Goal: Transaction & Acquisition: Obtain resource

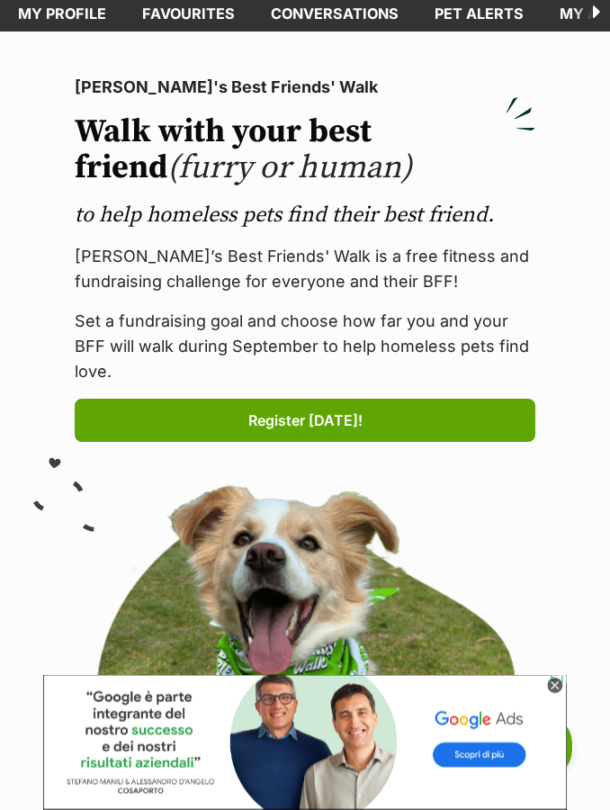
scroll to position [93, 0]
click at [559, 694] on icon at bounding box center [554, 686] width 15 height 15
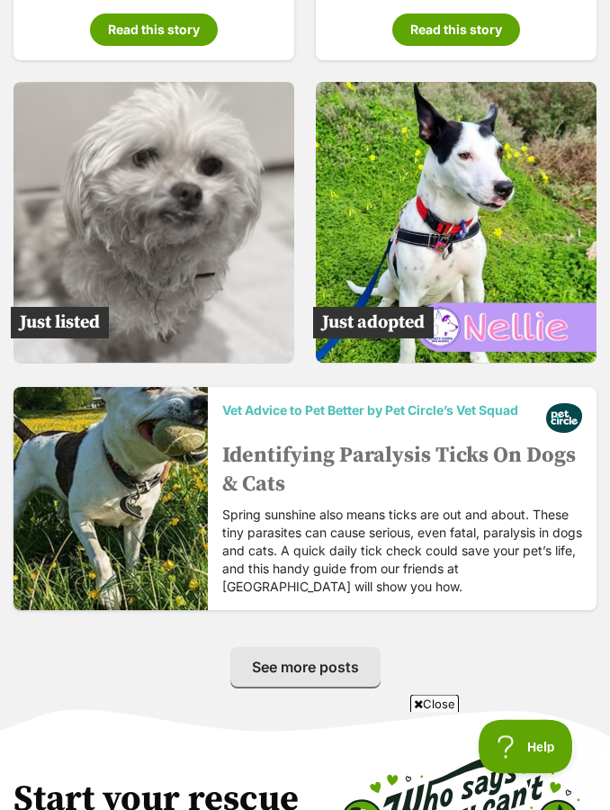
scroll to position [4804, 0]
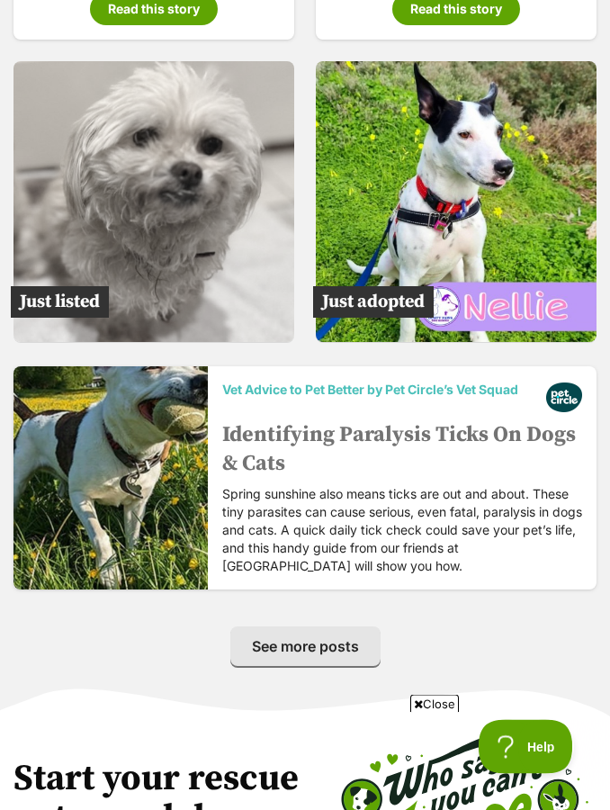
click at [166, 199] on img at bounding box center [153, 202] width 281 height 281
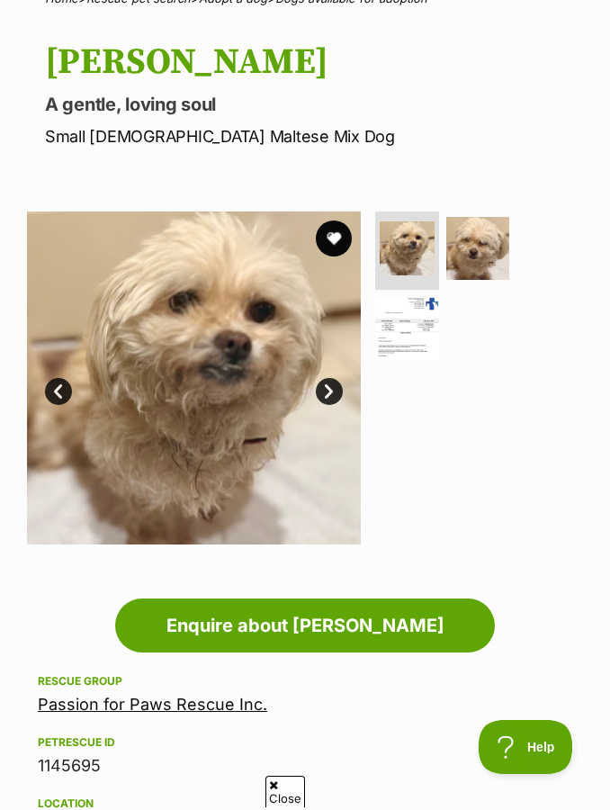
click at [335, 393] on link "Next" at bounding box center [329, 391] width 27 height 27
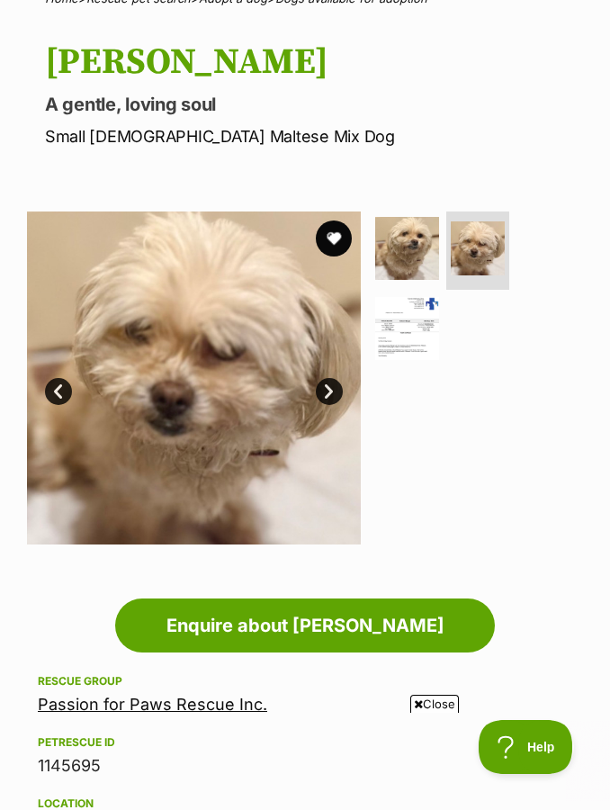
click at [322, 399] on link "Next" at bounding box center [329, 391] width 27 height 27
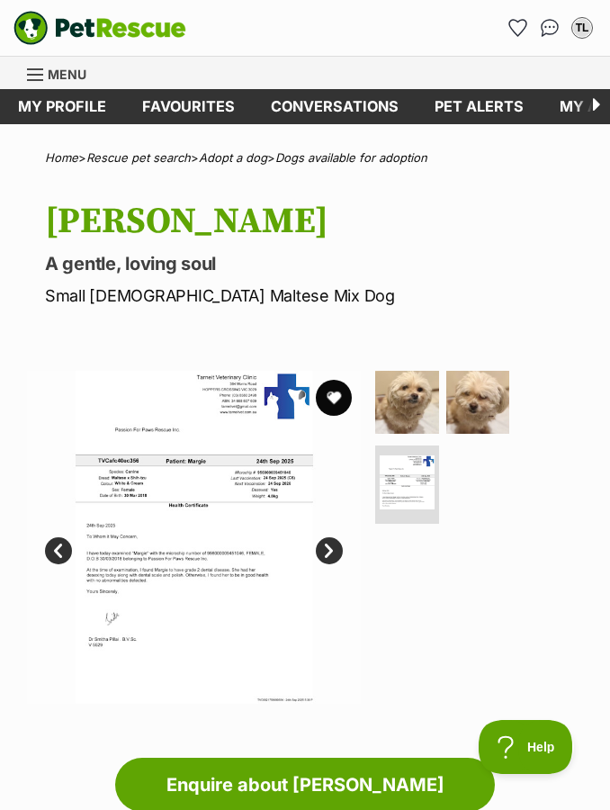
click at [58, 112] on link "My profile" at bounding box center [62, 106] width 124 height 35
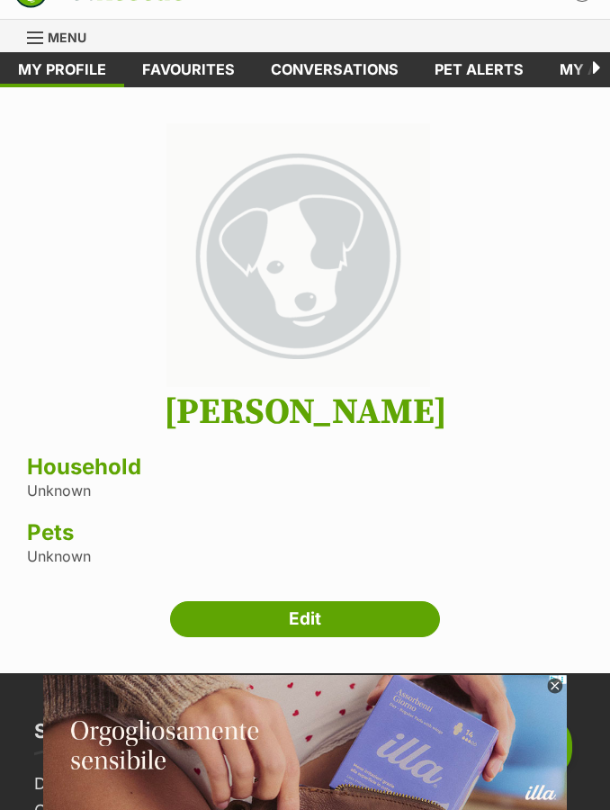
click at [263, 616] on link "Edit" at bounding box center [305, 619] width 270 height 36
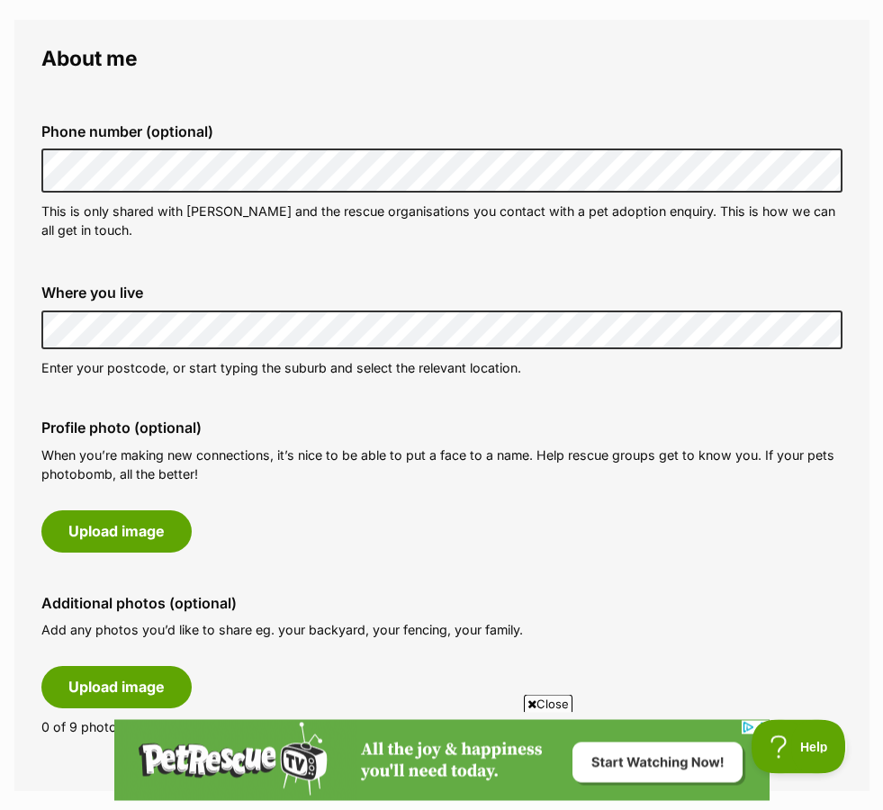
scroll to position [505, 0]
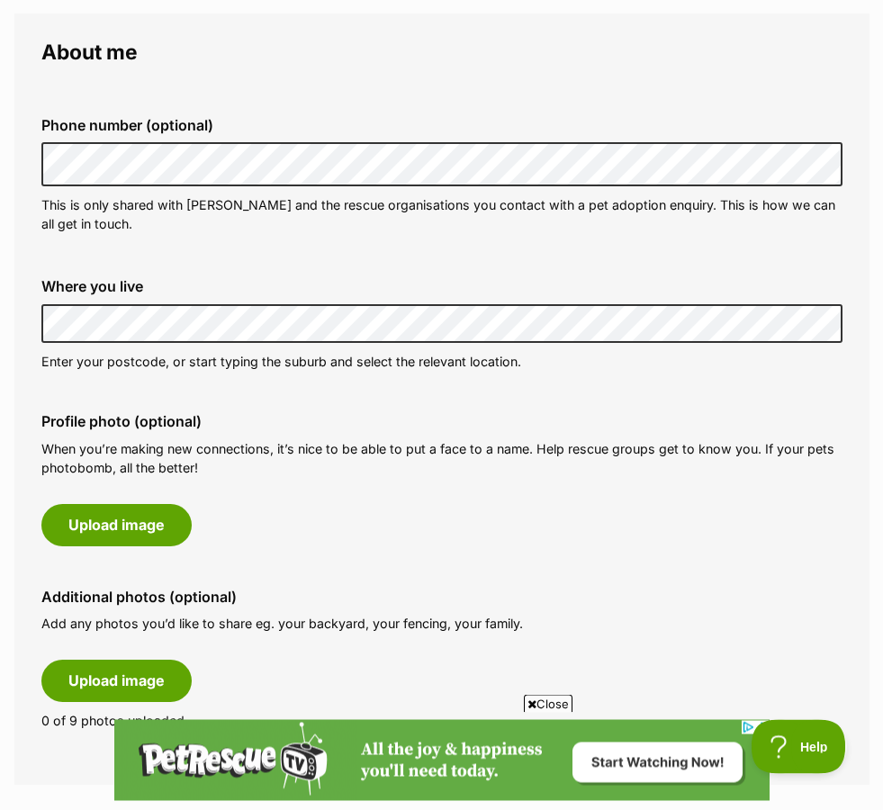
click at [126, 526] on button "Upload image" at bounding box center [116, 525] width 150 height 41
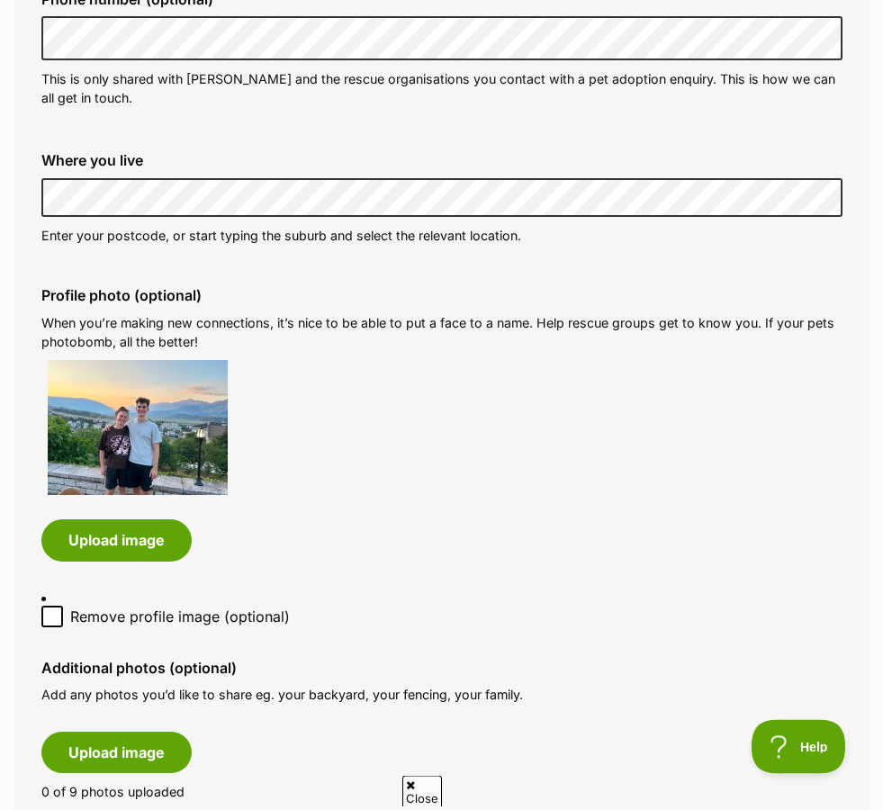
scroll to position [628, 0]
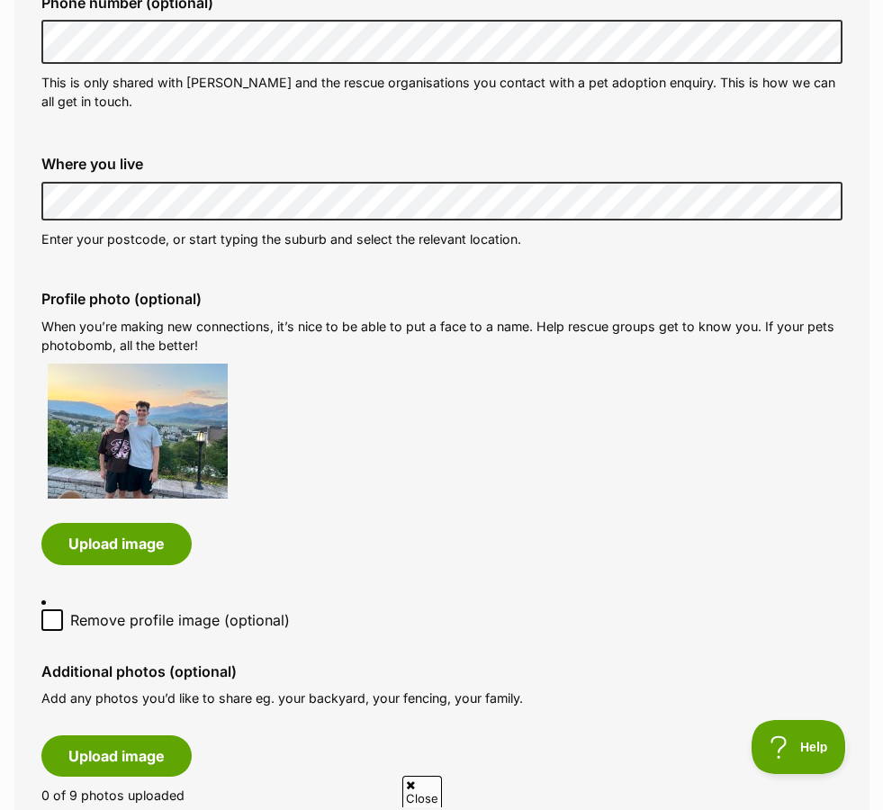
click at [43, 609] on input "Remove profile image (optional)" at bounding box center [52, 620] width 22 height 22
checkbox input "false"
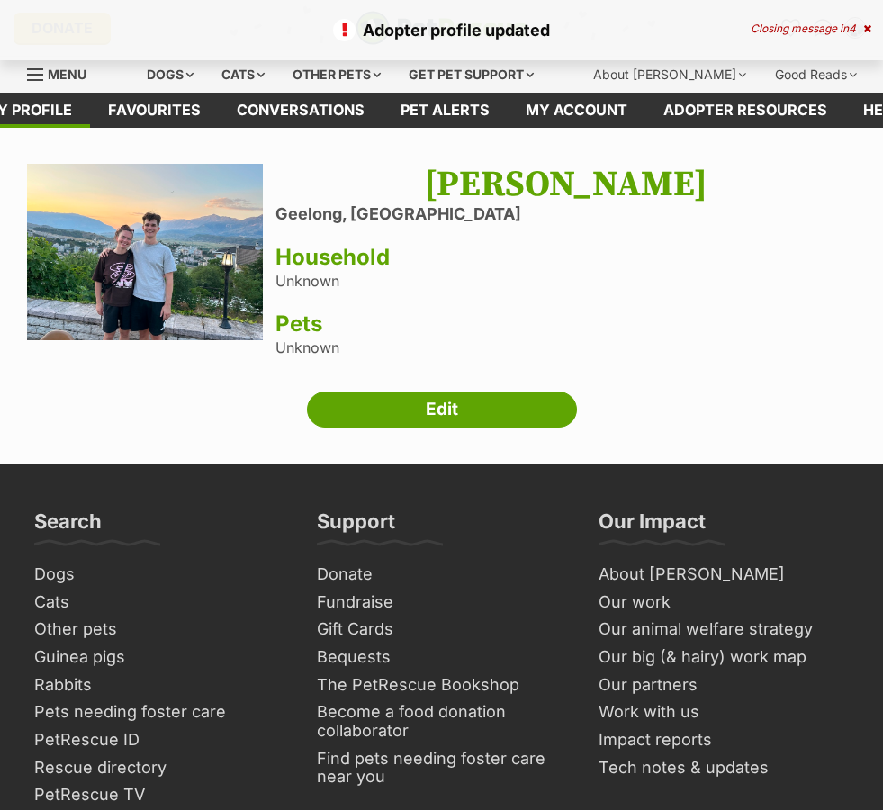
click at [363, 405] on link "Edit" at bounding box center [442, 409] width 270 height 36
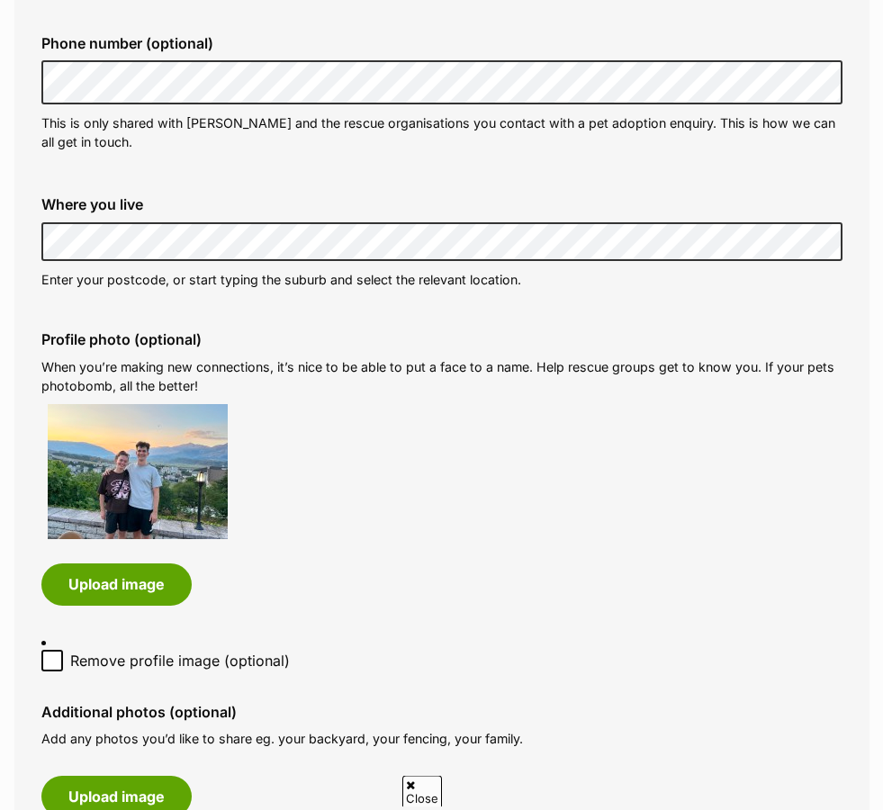
scroll to position [588, 0]
click at [95, 564] on button "Upload image" at bounding box center [116, 583] width 150 height 41
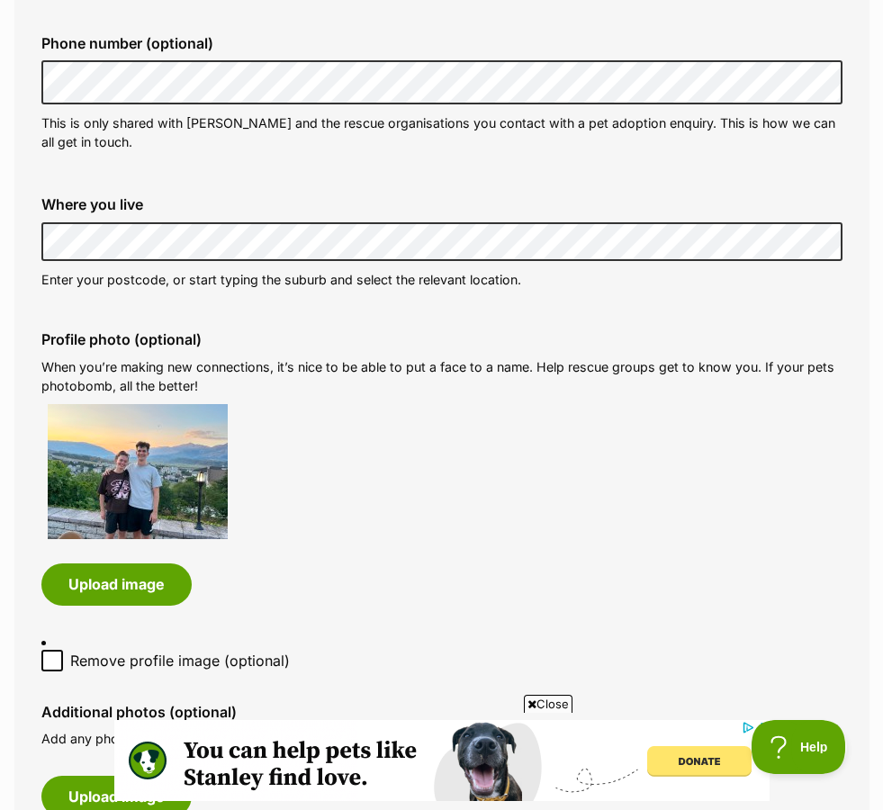
scroll to position [0, 0]
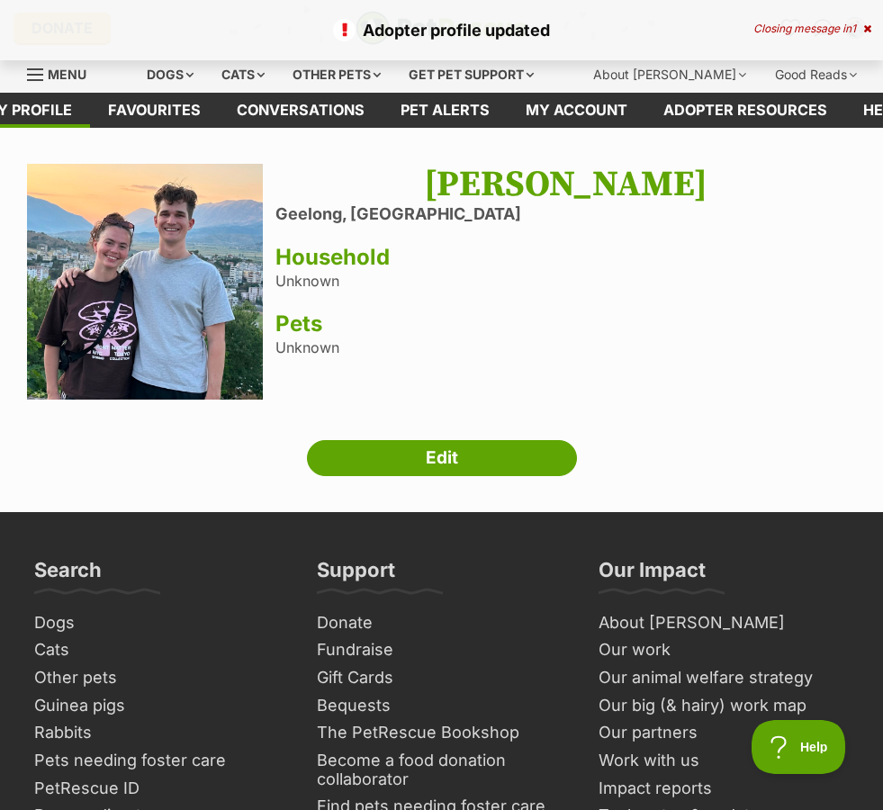
click at [521, 460] on link "Edit" at bounding box center [442, 458] width 270 height 36
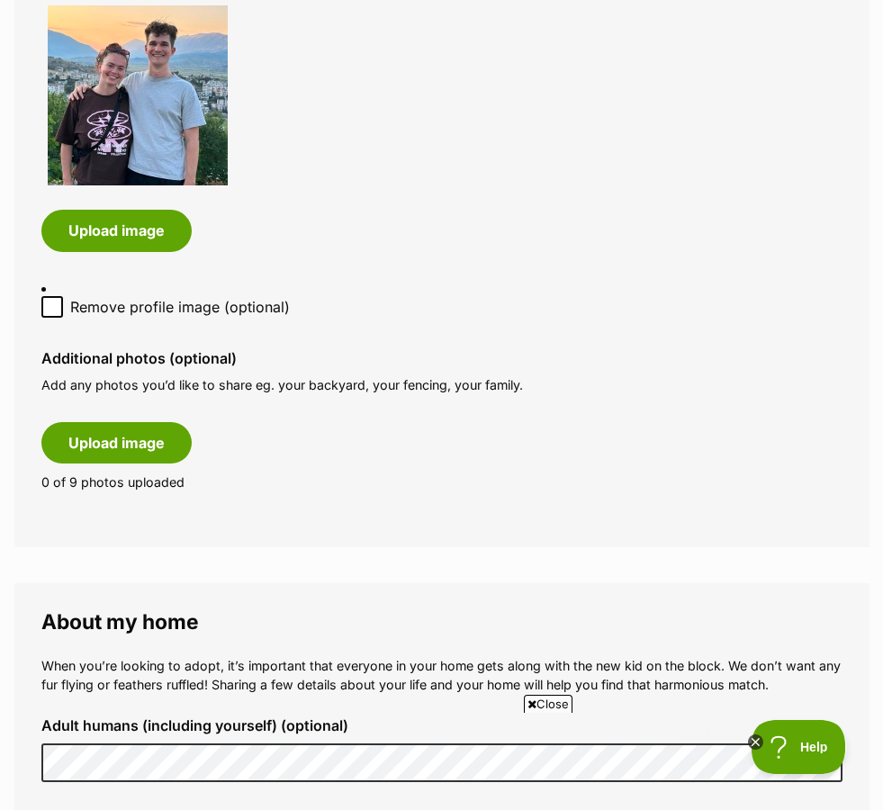
click at [90, 422] on button "Upload image" at bounding box center [116, 442] width 150 height 41
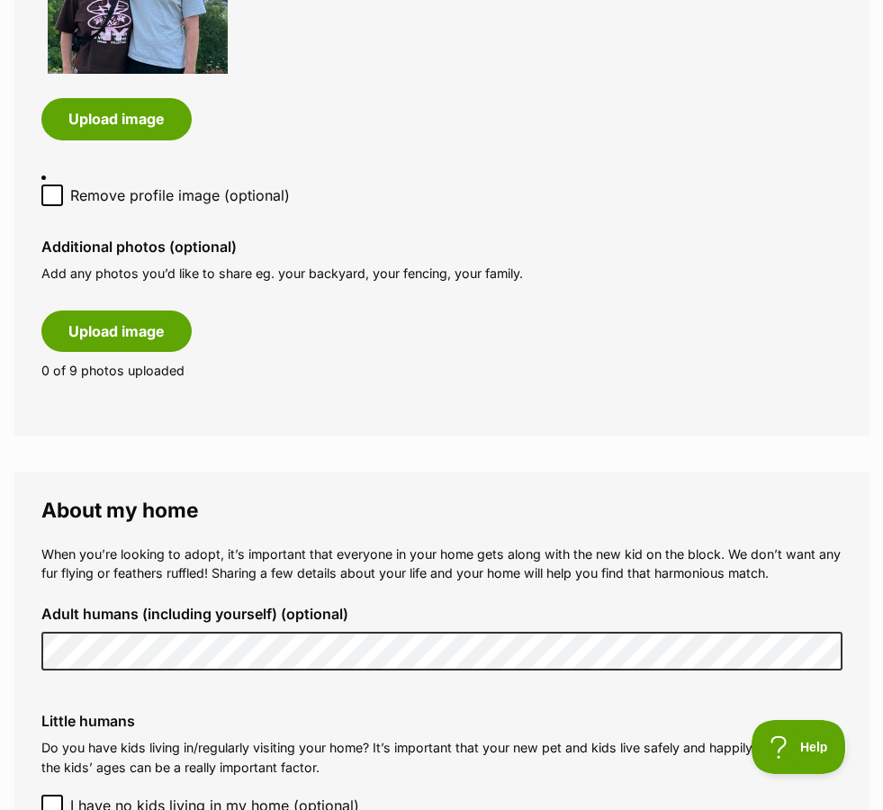
click at [139, 310] on button "Upload image" at bounding box center [116, 330] width 150 height 41
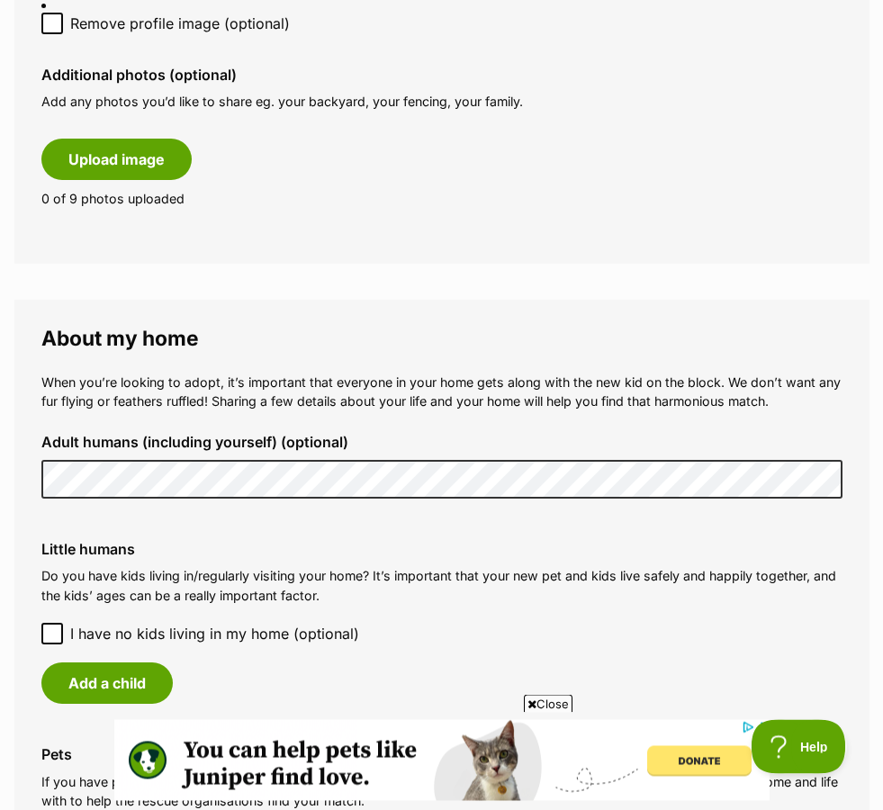
scroll to position [1270, 0]
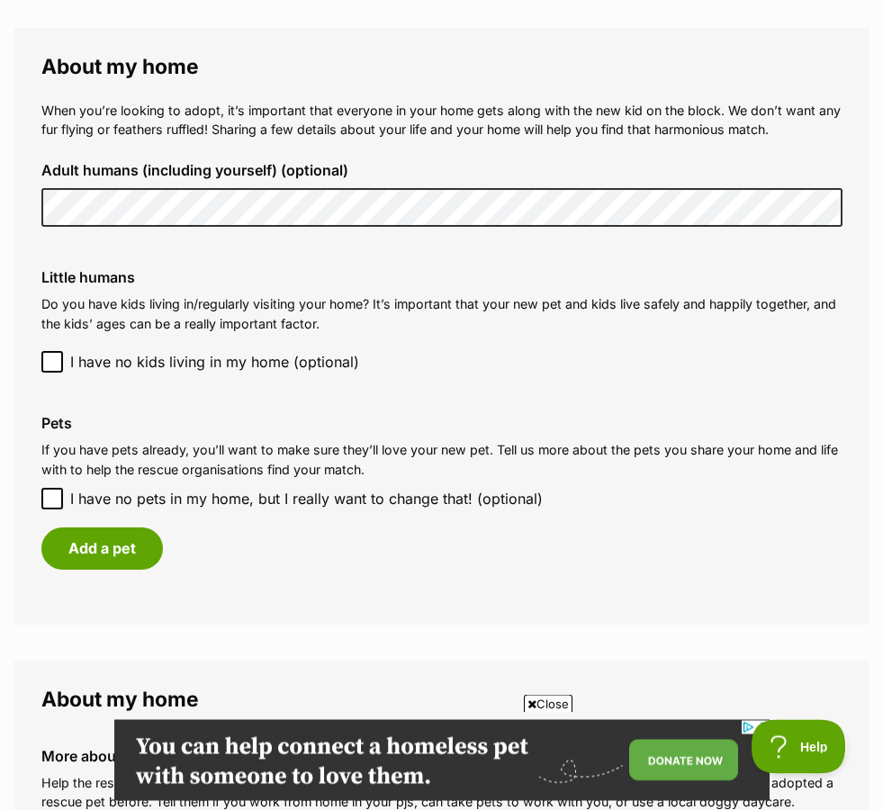
scroll to position [1554, 0]
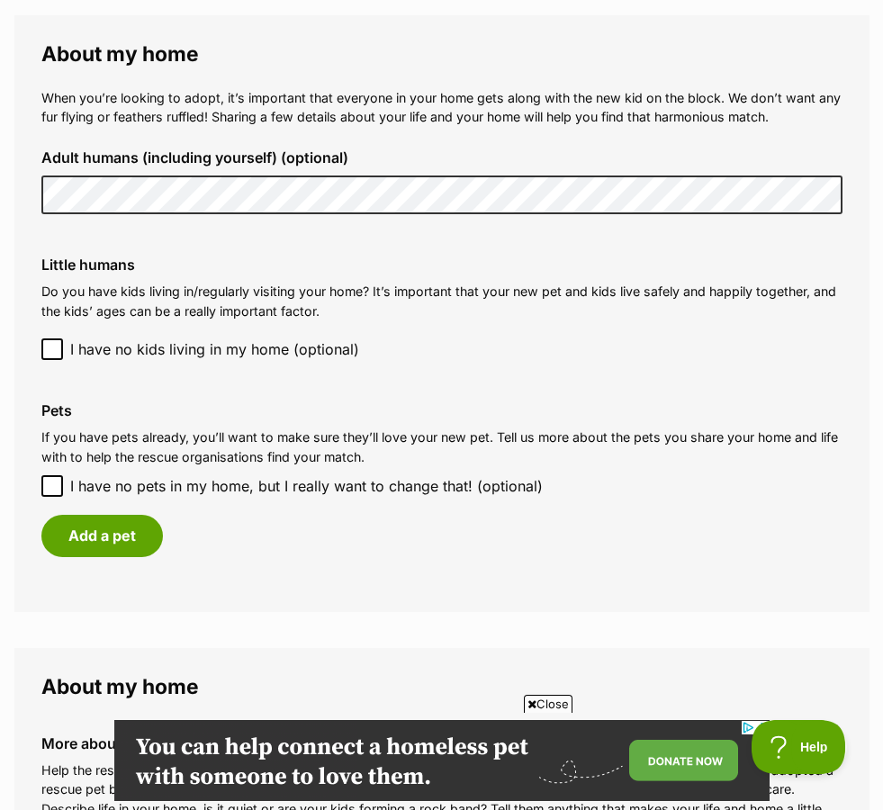
click at [59, 475] on input "I have no pets in my home, but I really want to change that! (optional)" at bounding box center [52, 486] width 22 height 22
checkbox input "true"
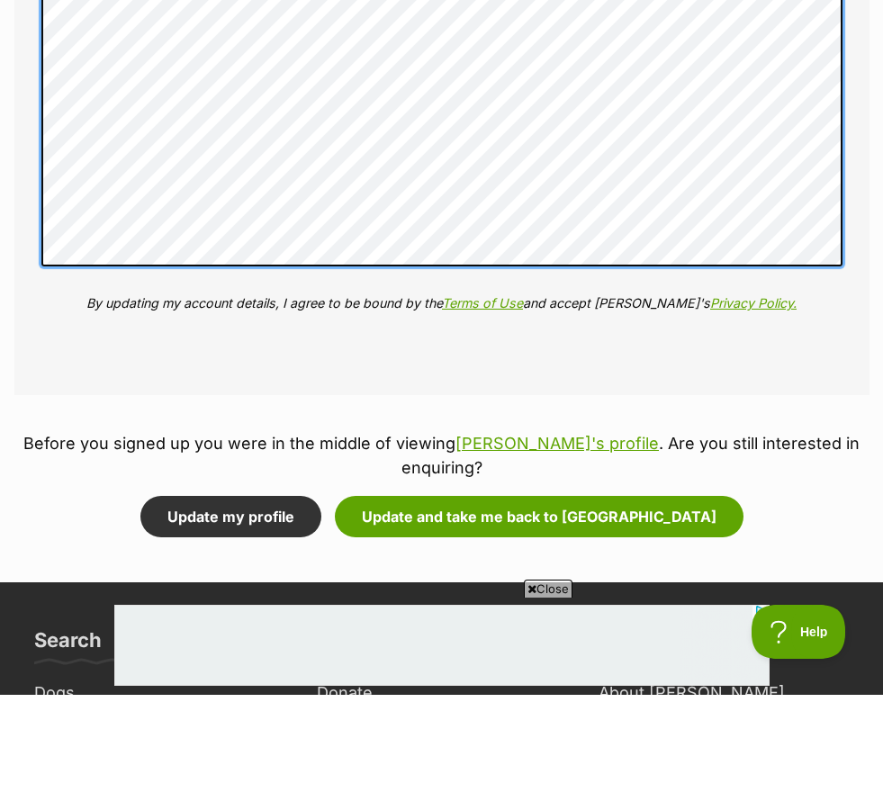
scroll to position [2277, 0]
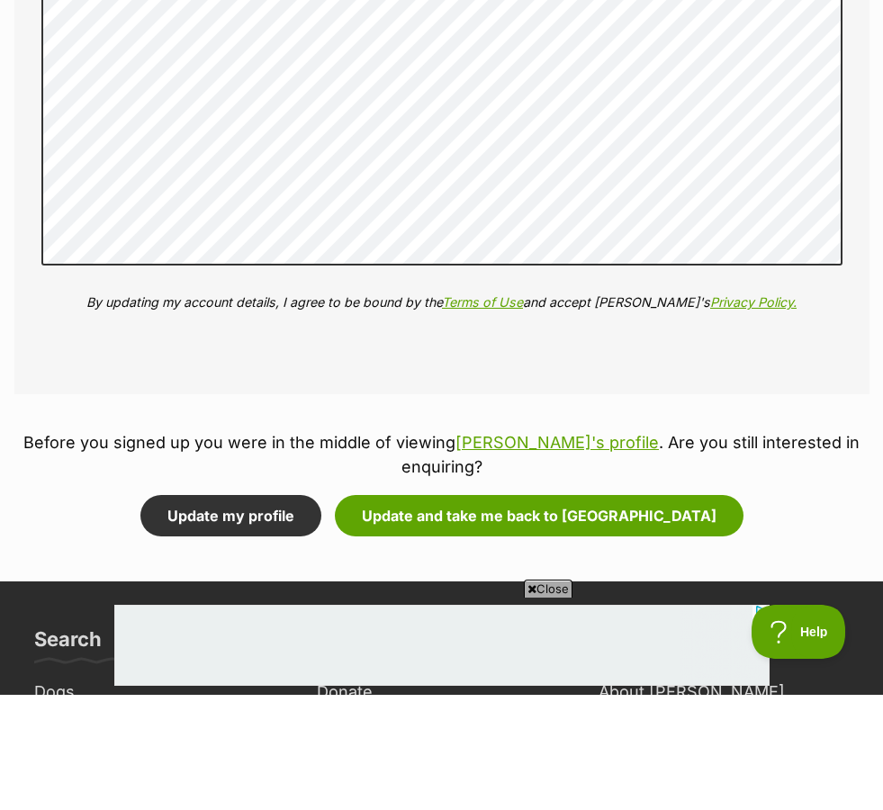
click at [321, 610] on button "Update my profile" at bounding box center [230, 630] width 181 height 41
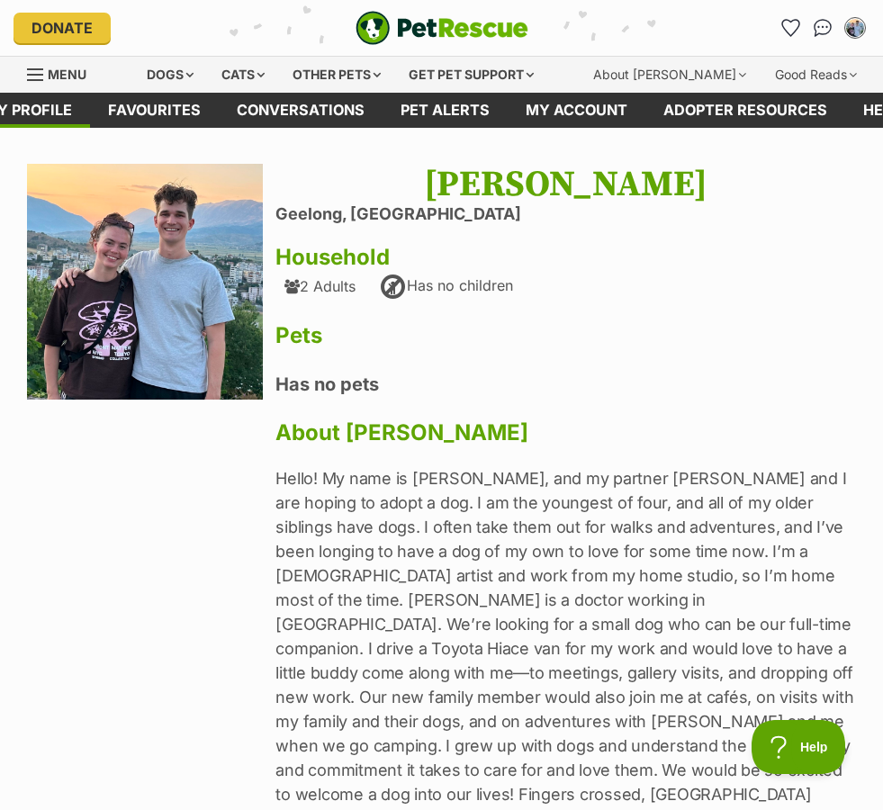
click at [185, 70] on div "Dogs" at bounding box center [170, 75] width 72 height 36
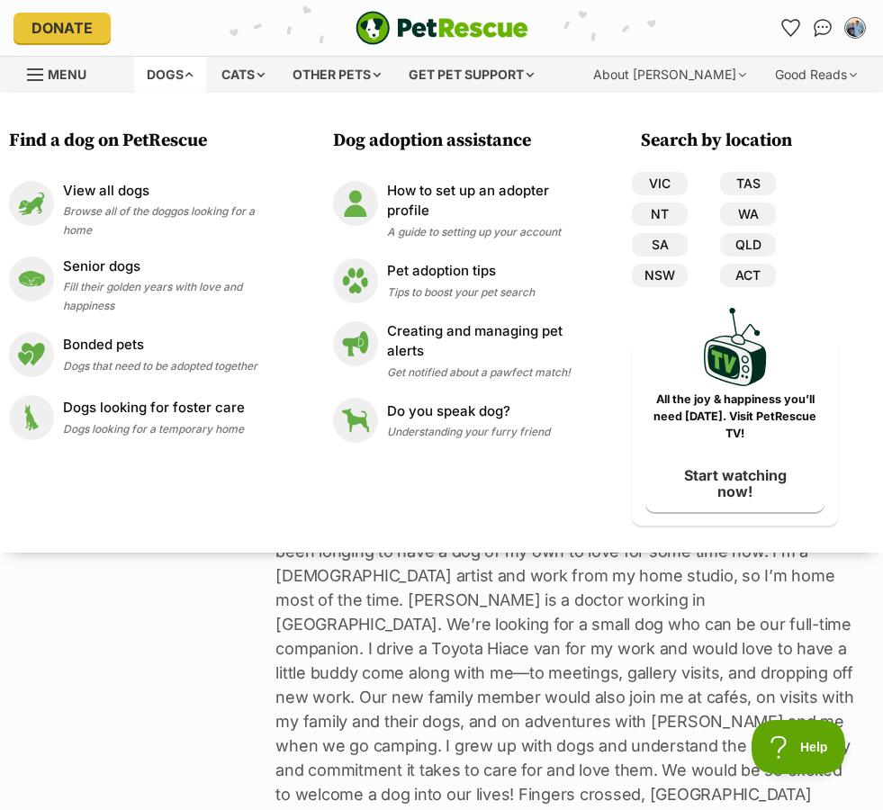
click at [201, 224] on div "View all dogs Browse all of the doggos looking for a home" at bounding box center [166, 210] width 207 height 58
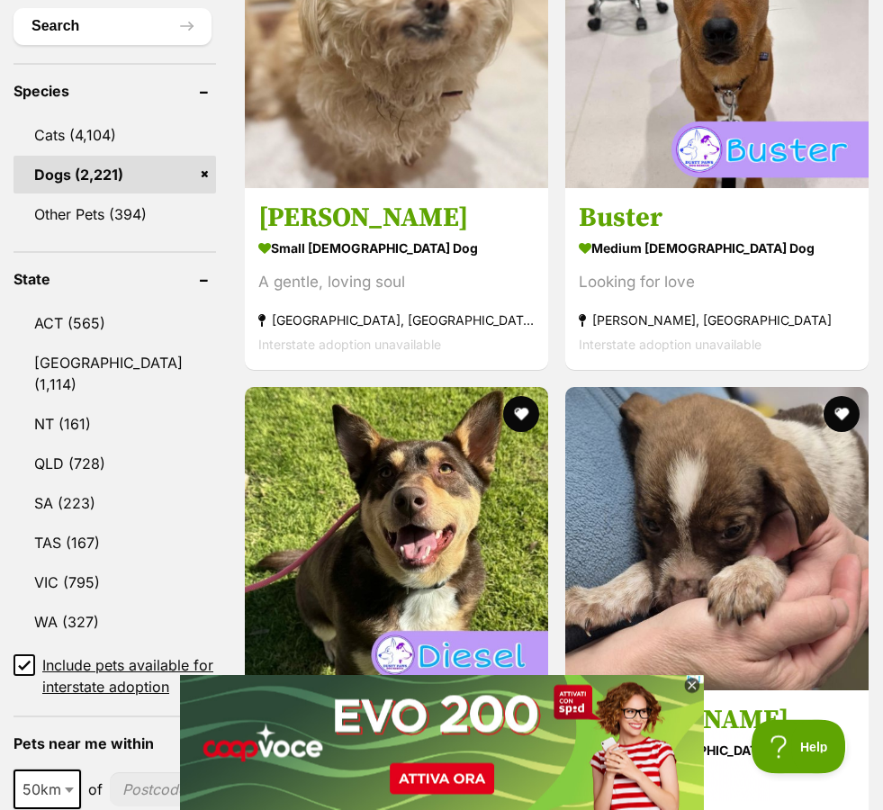
scroll to position [793, 0]
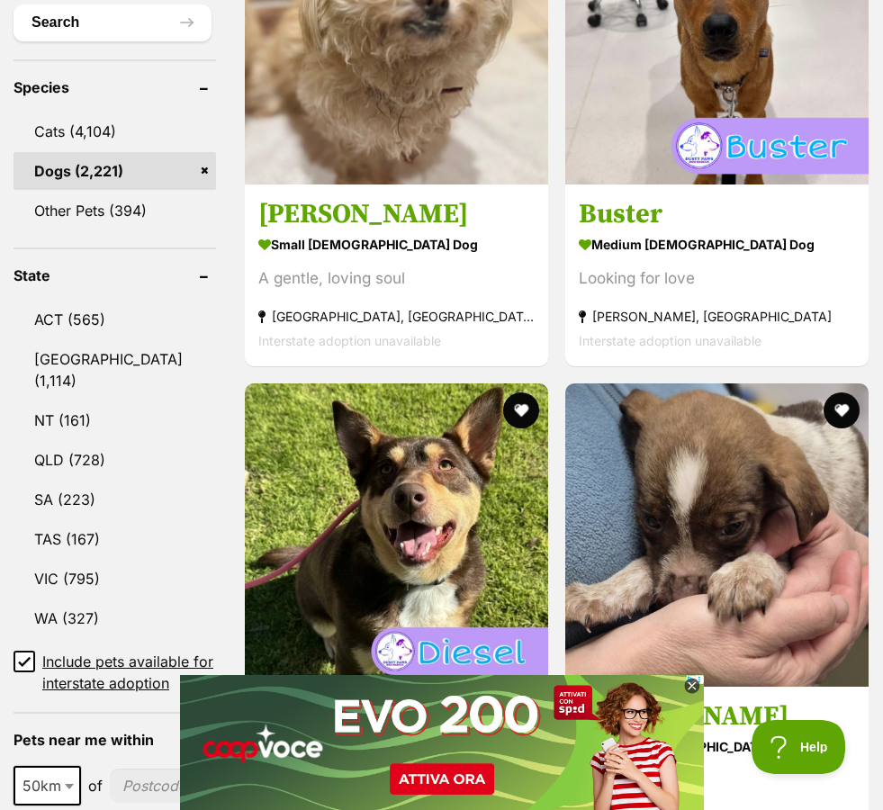
click at [74, 560] on link "VIC (795)" at bounding box center [114, 579] width 202 height 38
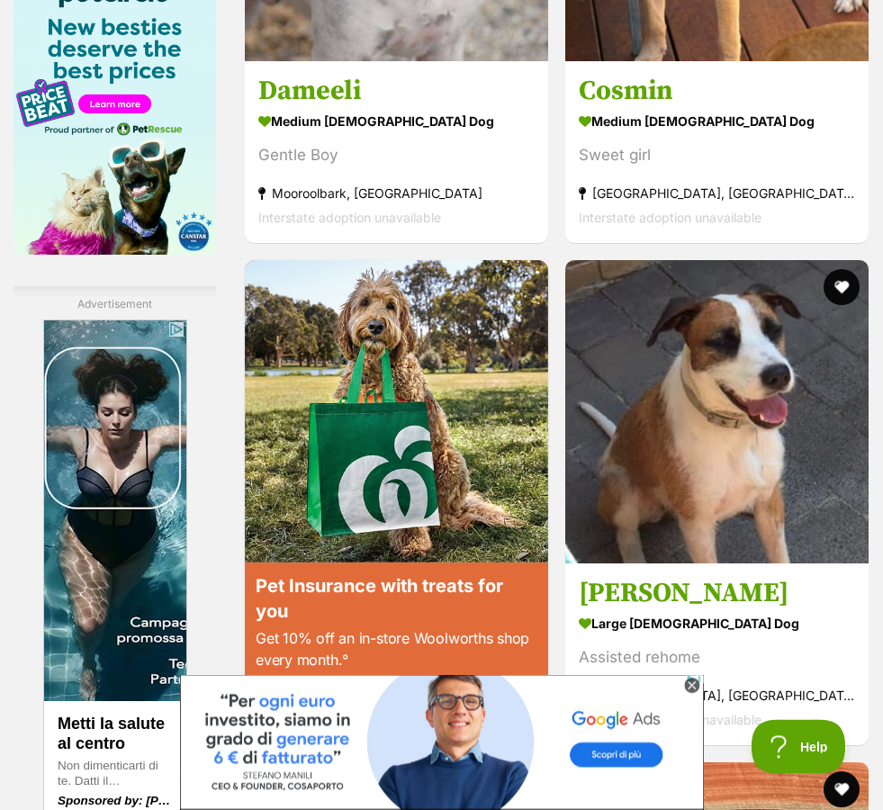
scroll to position [3071, 0]
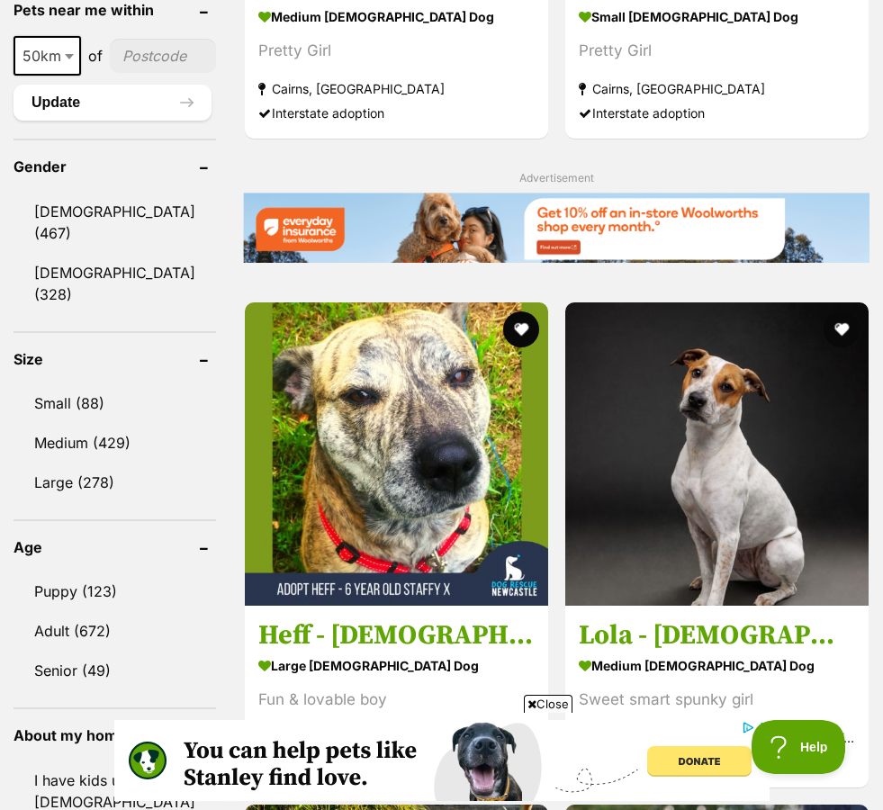
scroll to position [1525, 0]
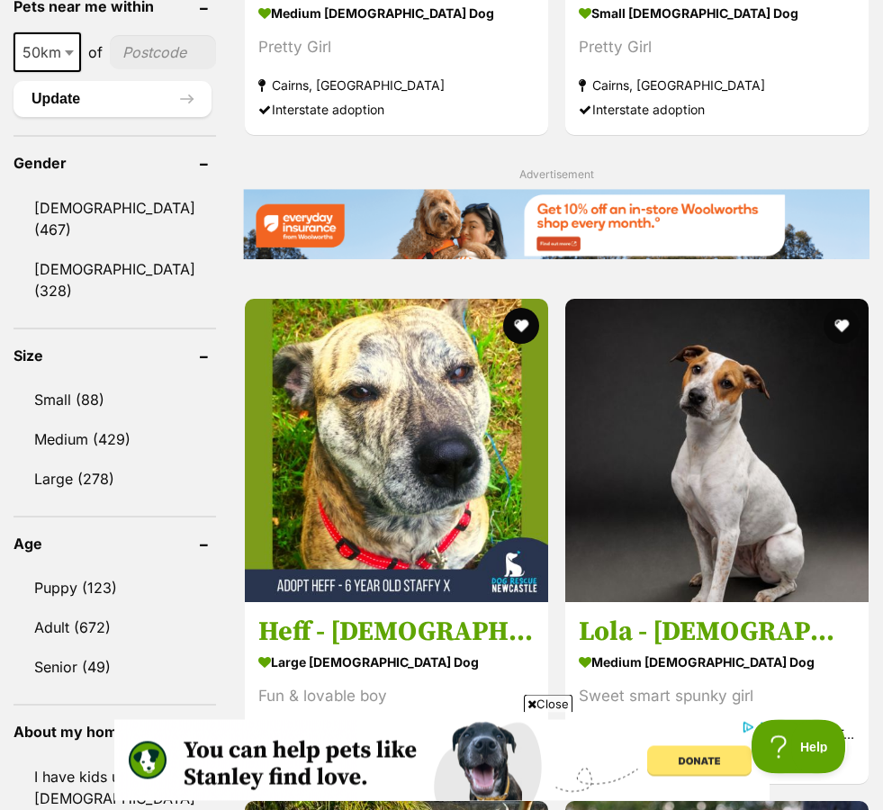
click at [69, 409] on link "Small (88)" at bounding box center [114, 401] width 202 height 38
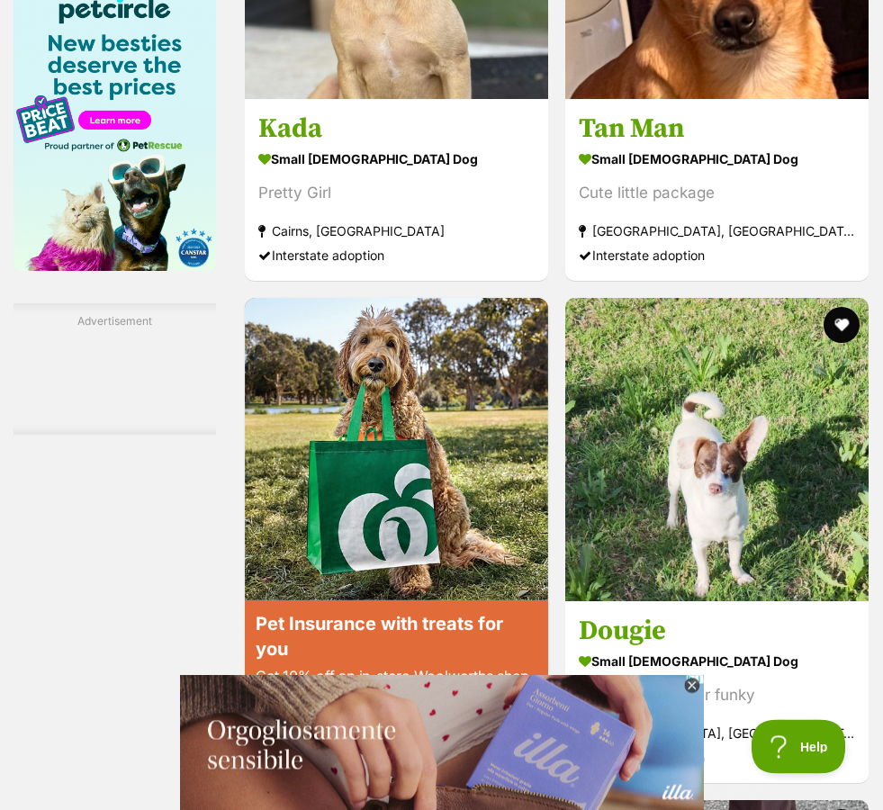
scroll to position [3038, 0]
click at [697, 695] on icon at bounding box center [692, 687] width 16 height 16
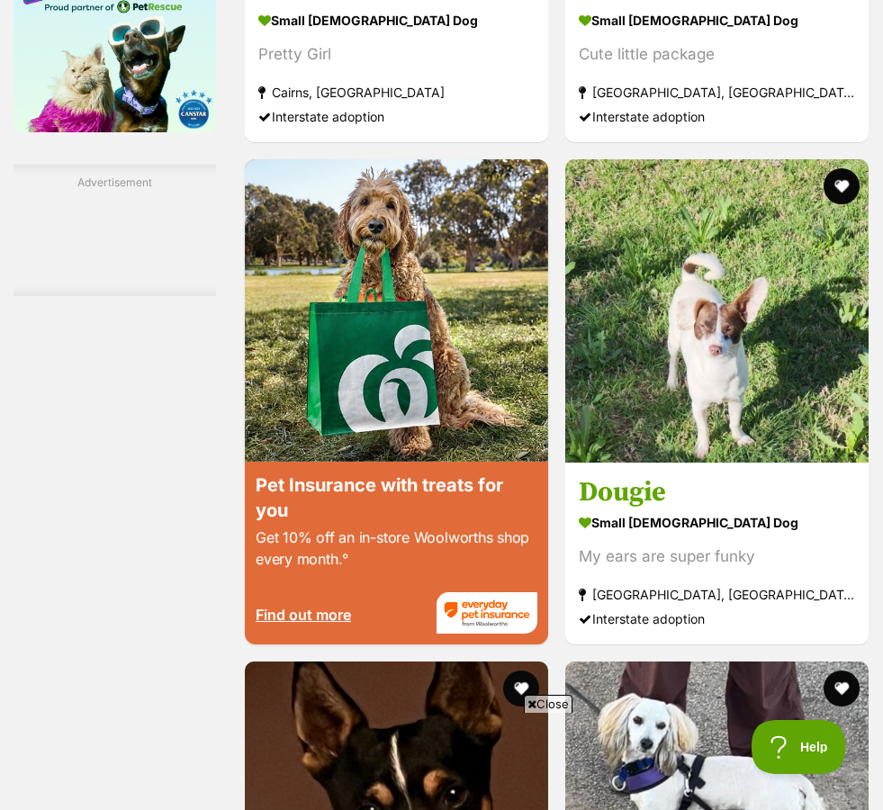
scroll to position [3161, 0]
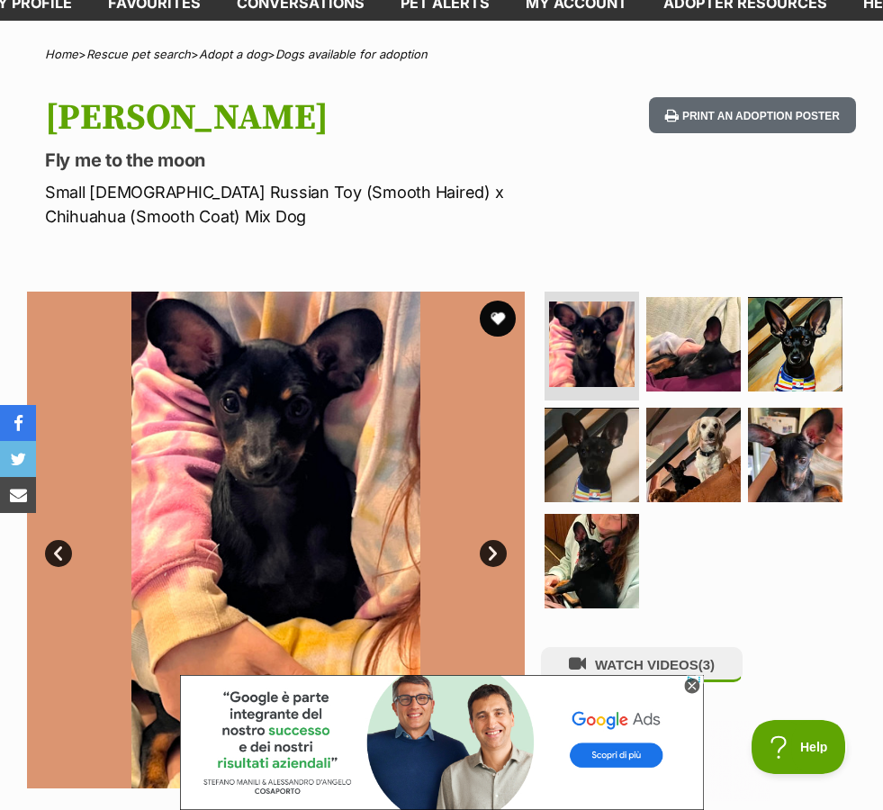
click at [722, 373] on img at bounding box center [693, 344] width 94 height 94
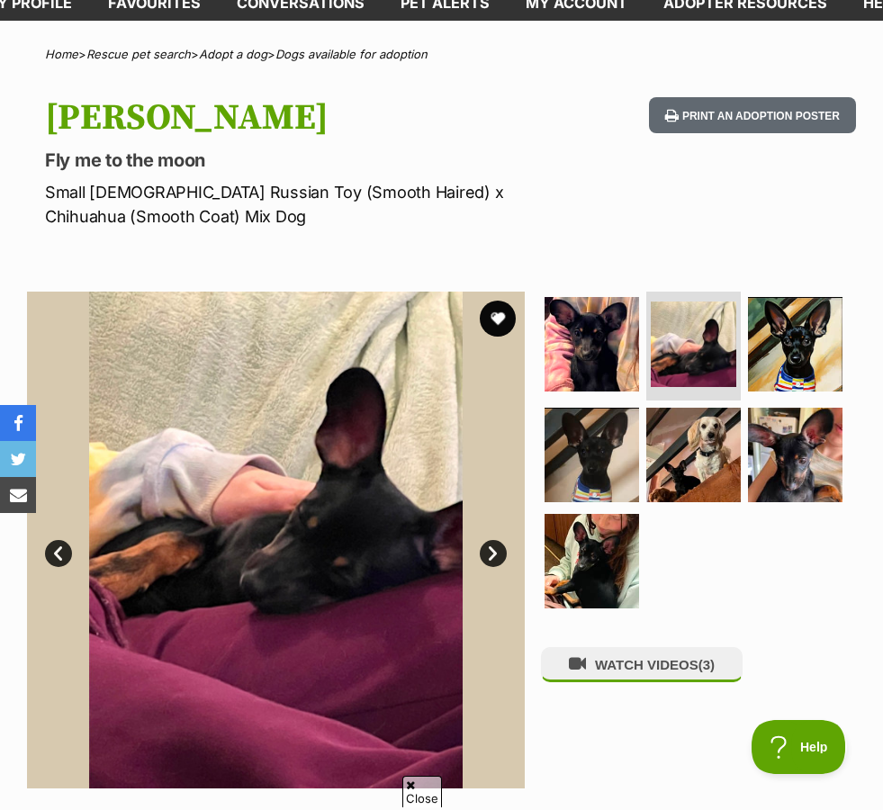
click at [799, 362] on img at bounding box center [795, 344] width 94 height 94
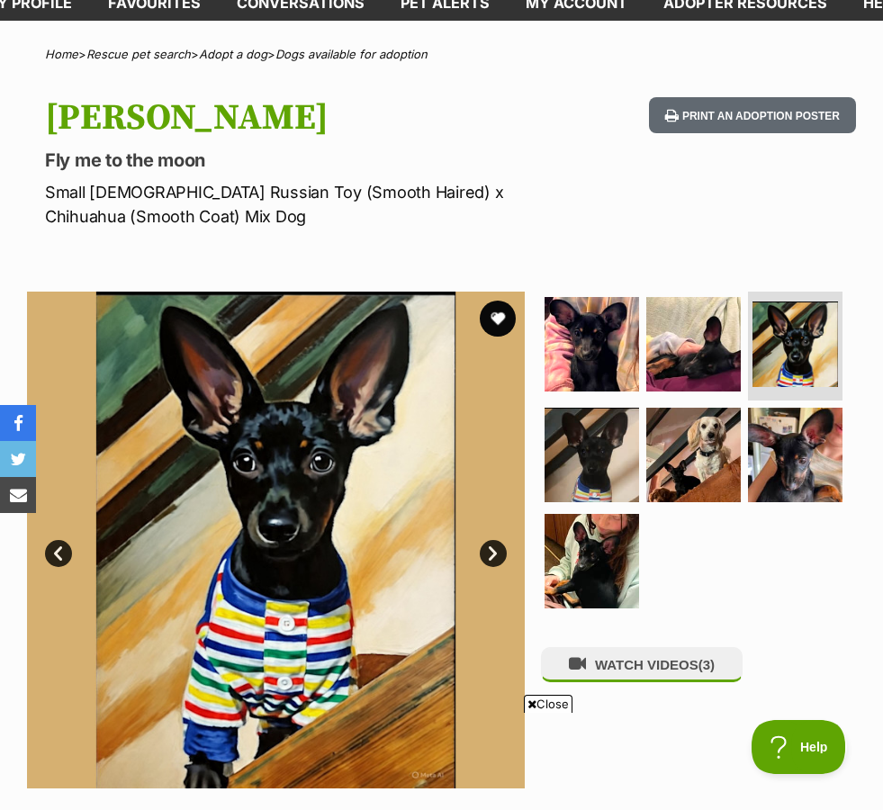
click at [609, 477] on img at bounding box center [591, 455] width 94 height 94
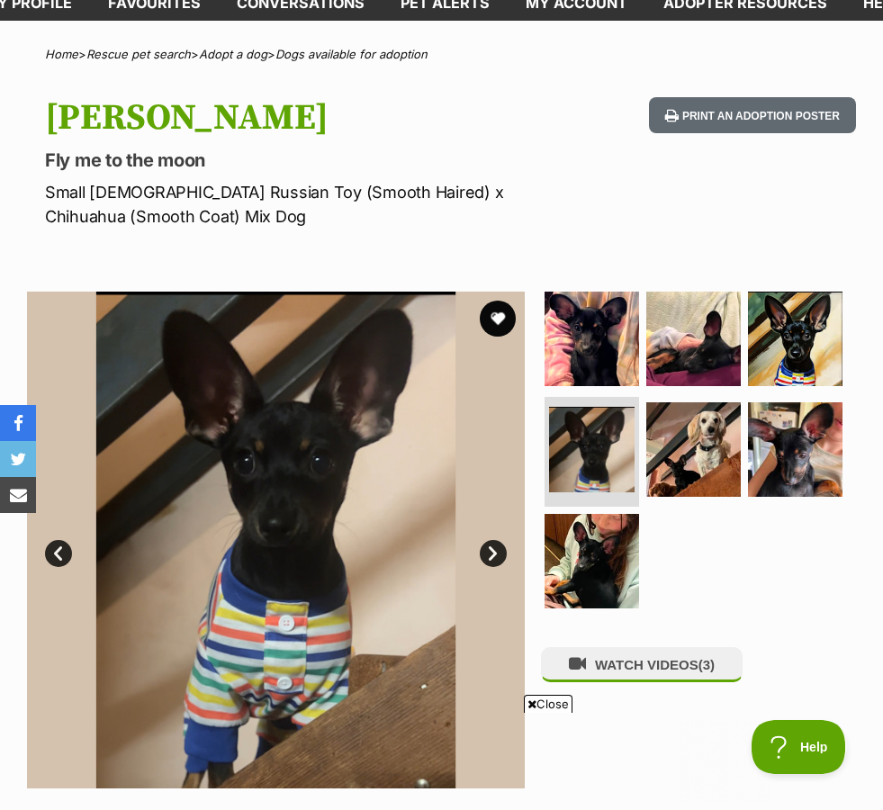
click at [801, 472] on img at bounding box center [795, 449] width 94 height 94
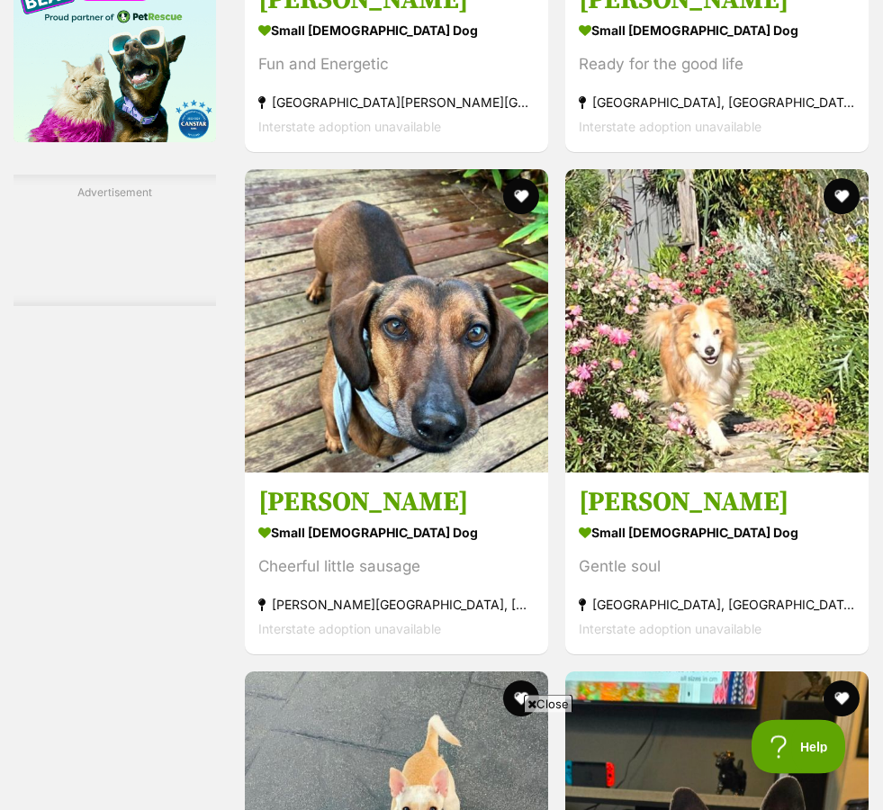
scroll to position [3167, 0]
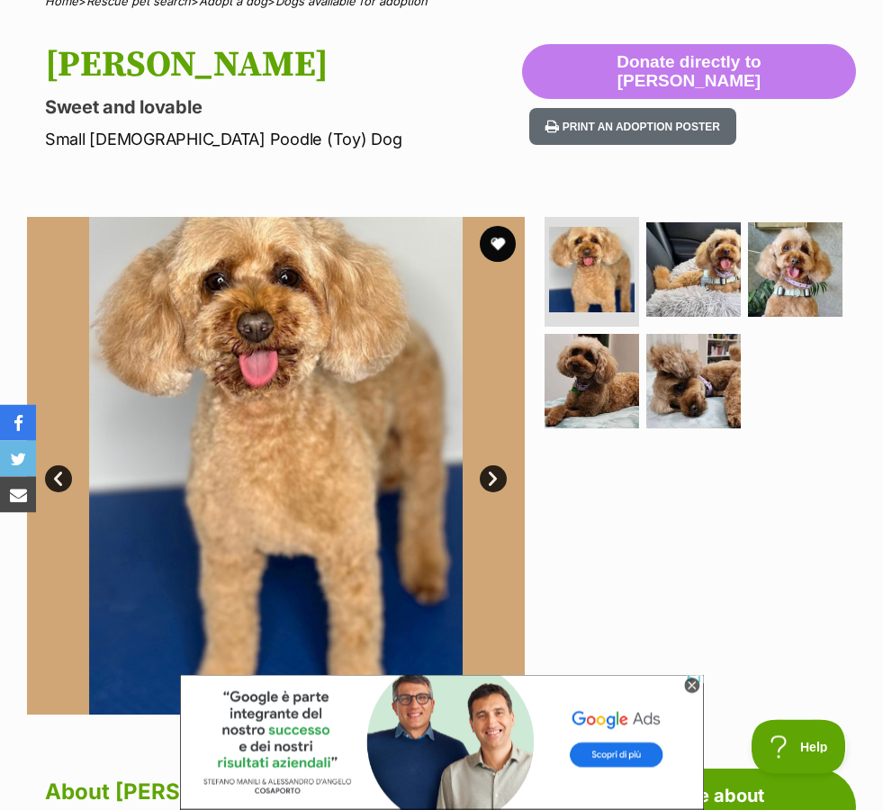
scroll to position [132, 0]
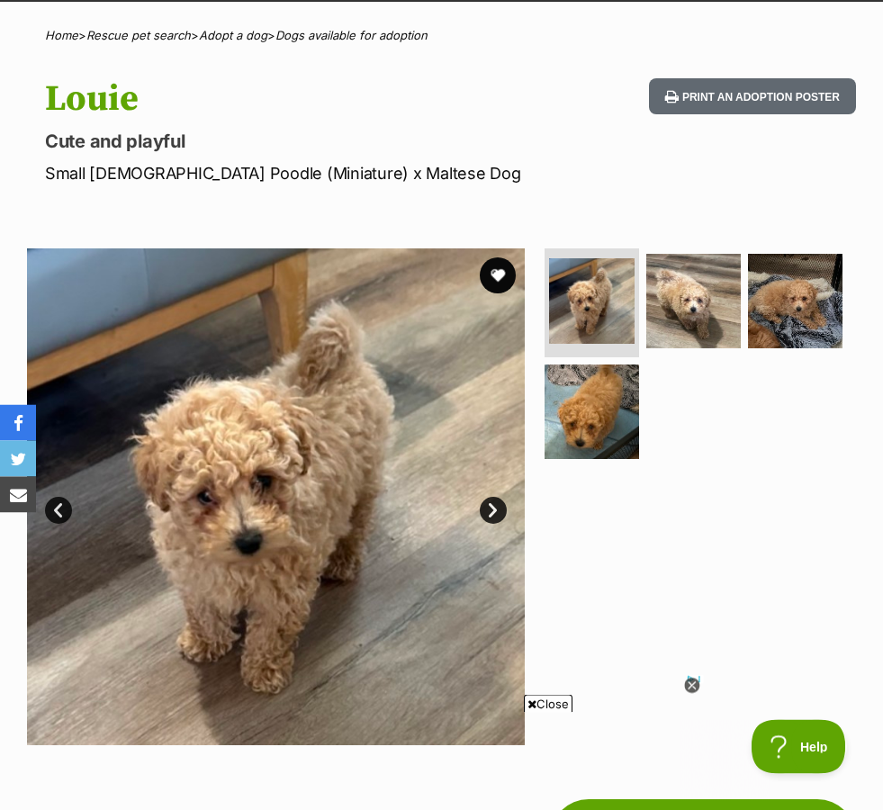
scroll to position [126, 0]
click at [687, 315] on img at bounding box center [693, 301] width 94 height 94
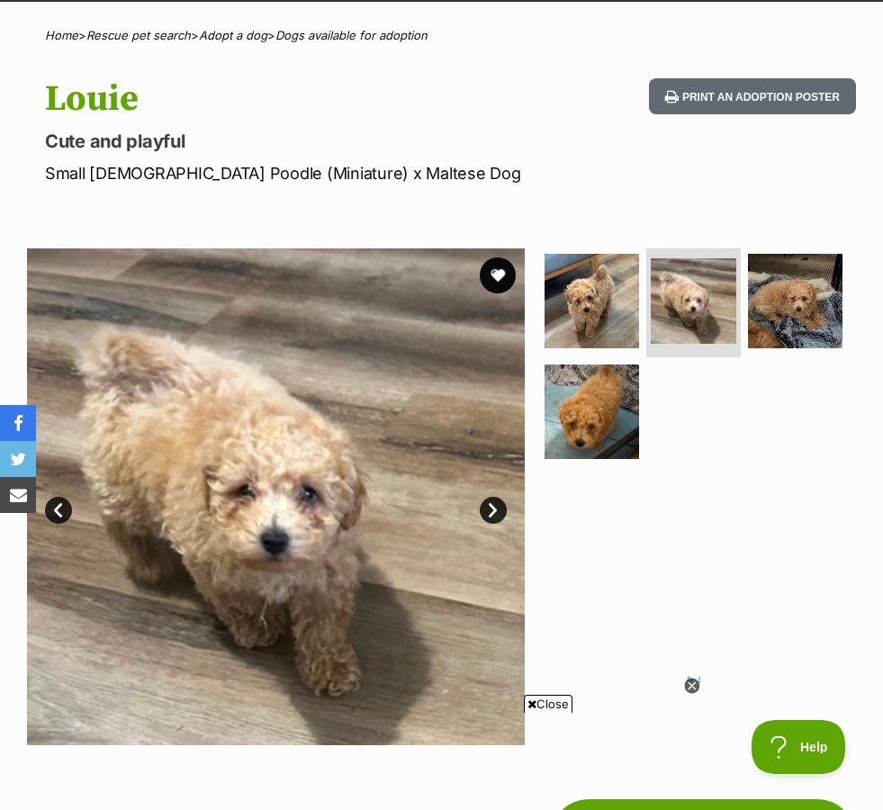
click at [781, 315] on img at bounding box center [795, 301] width 94 height 94
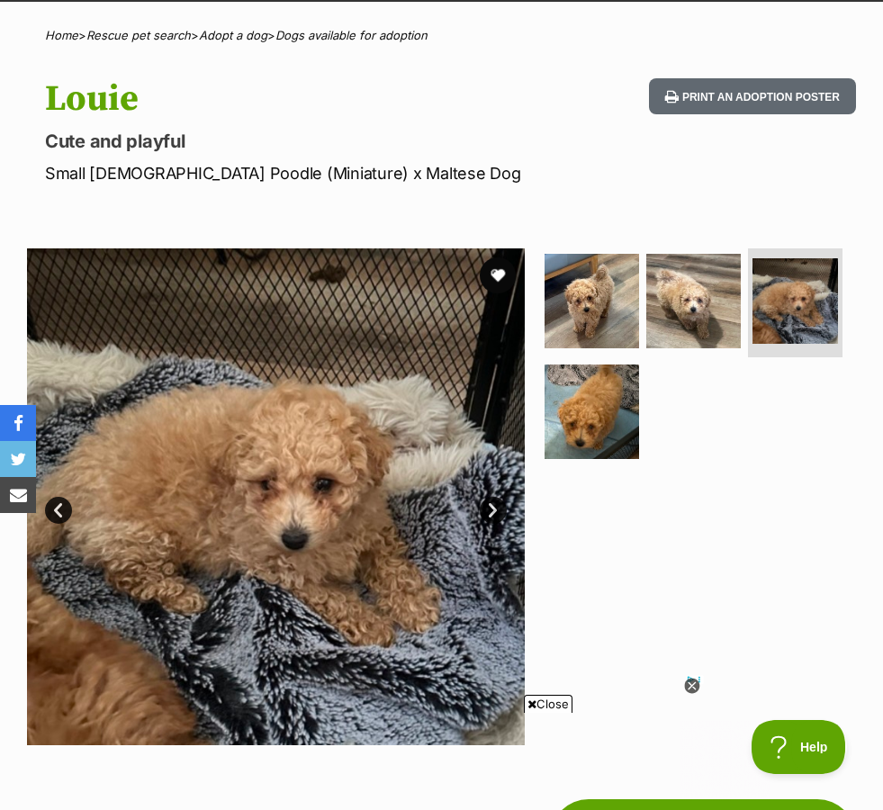
click at [611, 424] on img at bounding box center [591, 411] width 94 height 94
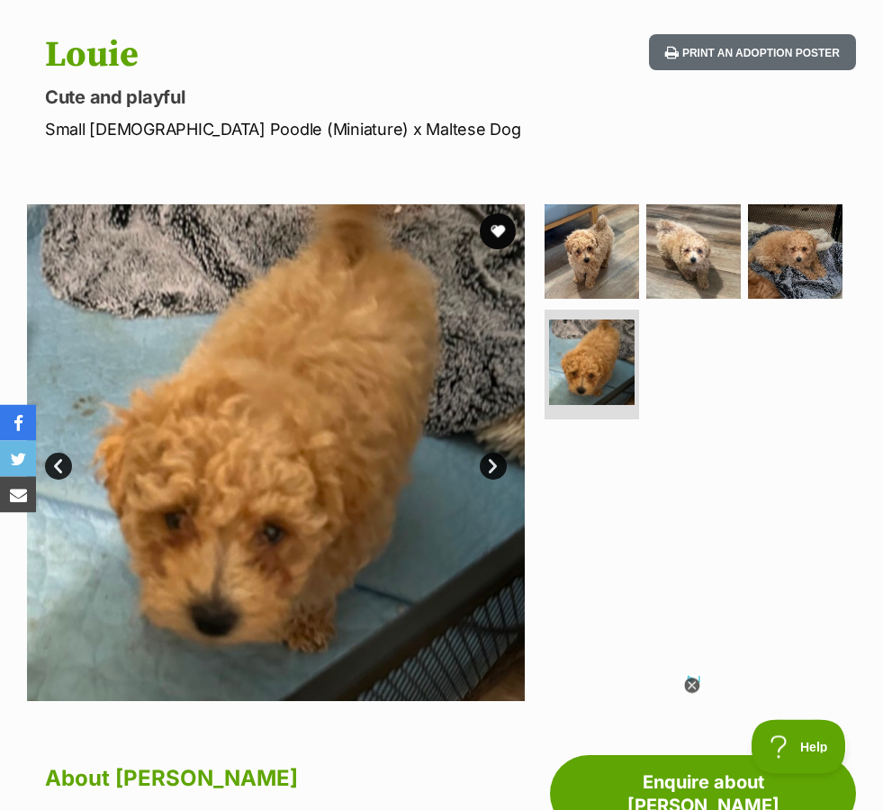
scroll to position [0, 0]
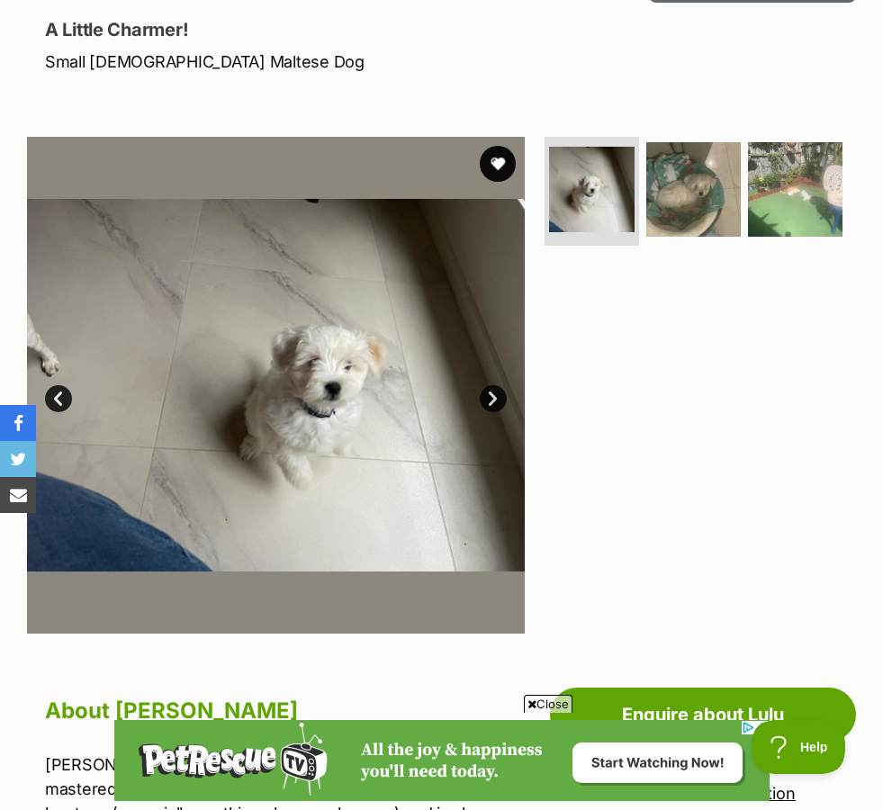
scroll to position [172, 0]
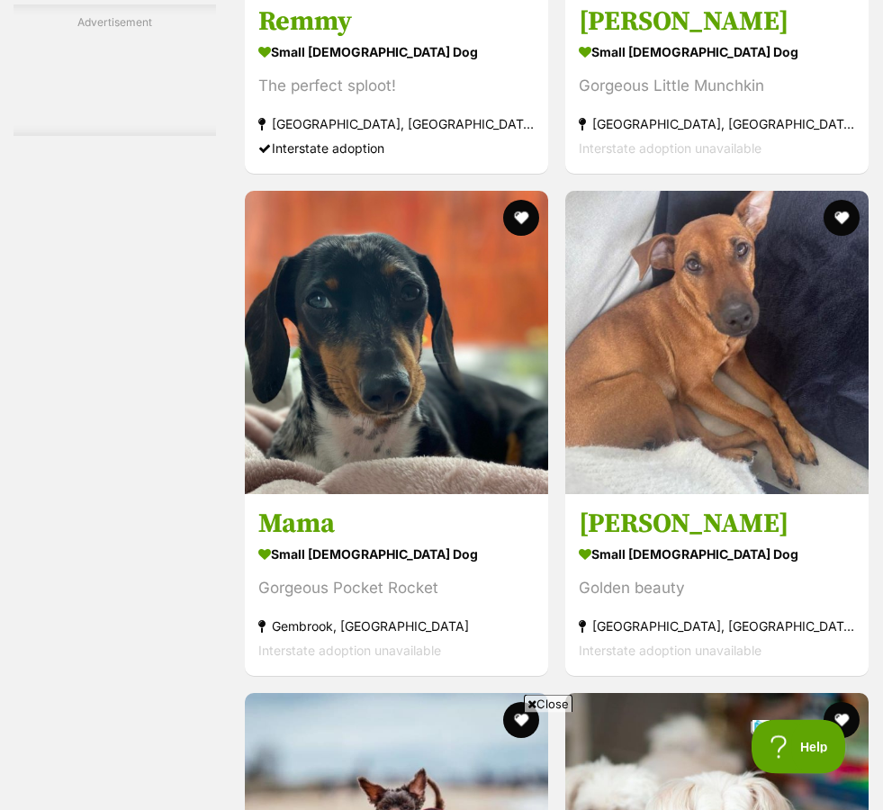
scroll to position [3338, 0]
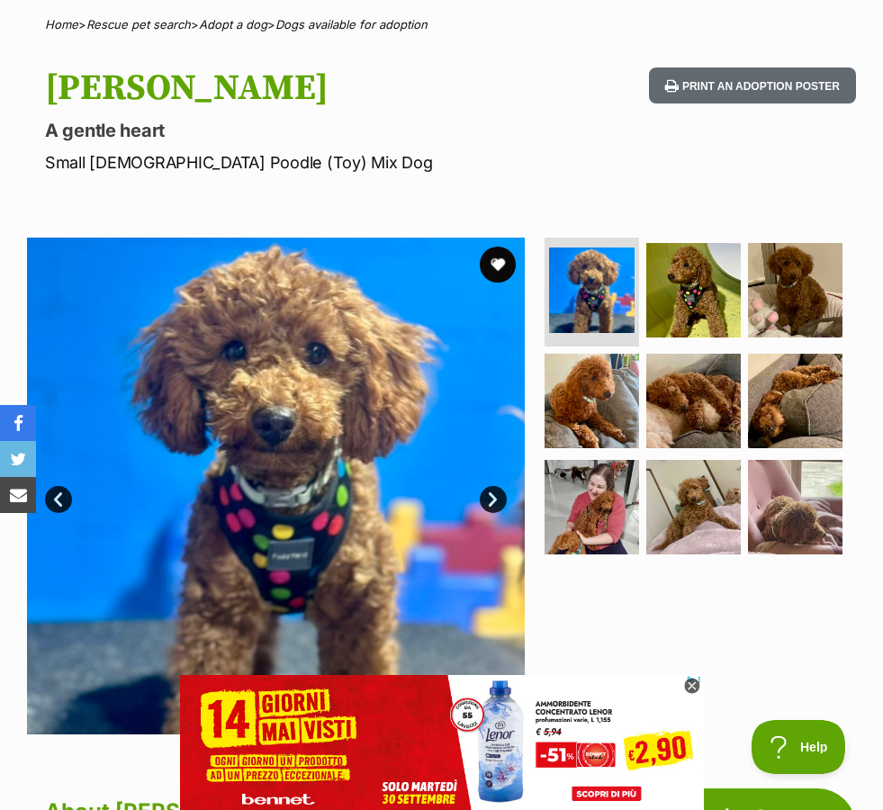
click at [674, 290] on img at bounding box center [693, 290] width 94 height 94
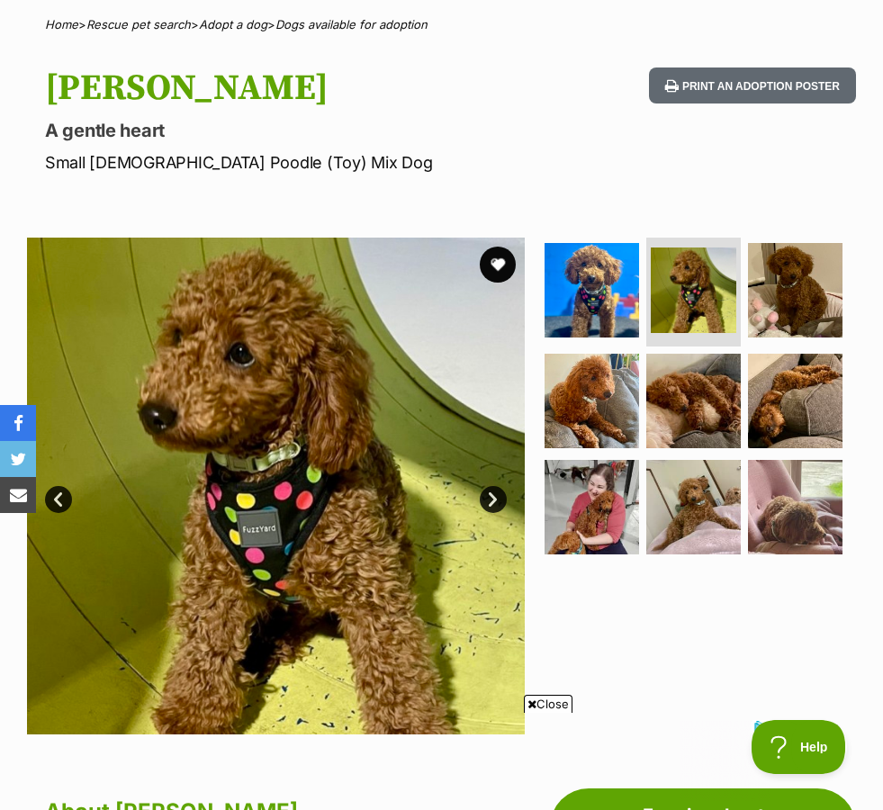
click at [786, 306] on img at bounding box center [795, 290] width 94 height 94
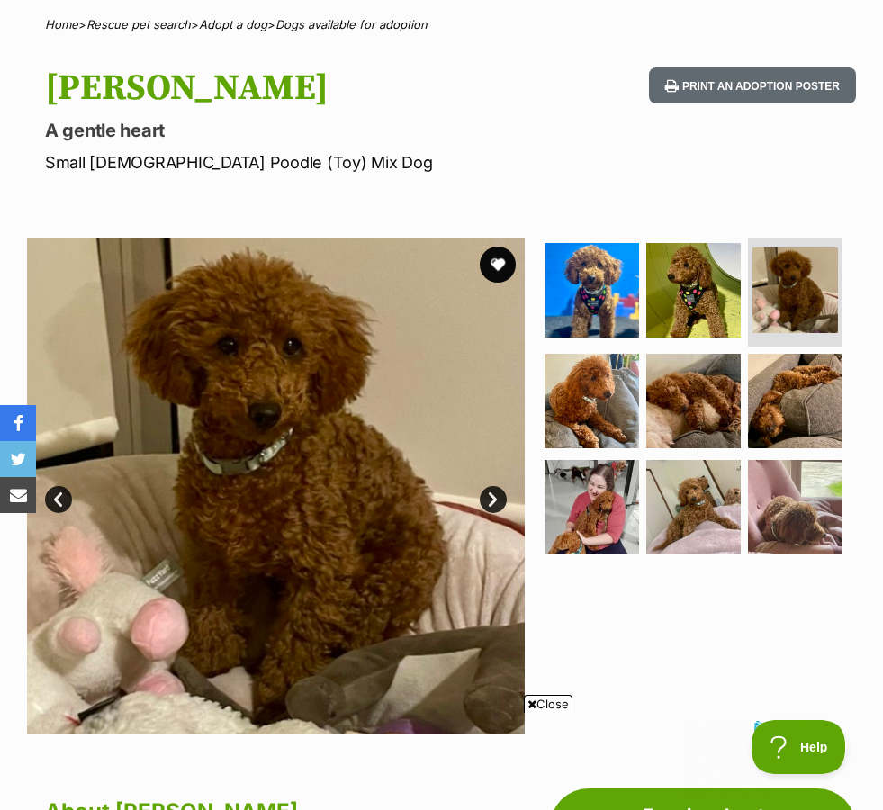
click at [611, 401] on img at bounding box center [591, 401] width 94 height 94
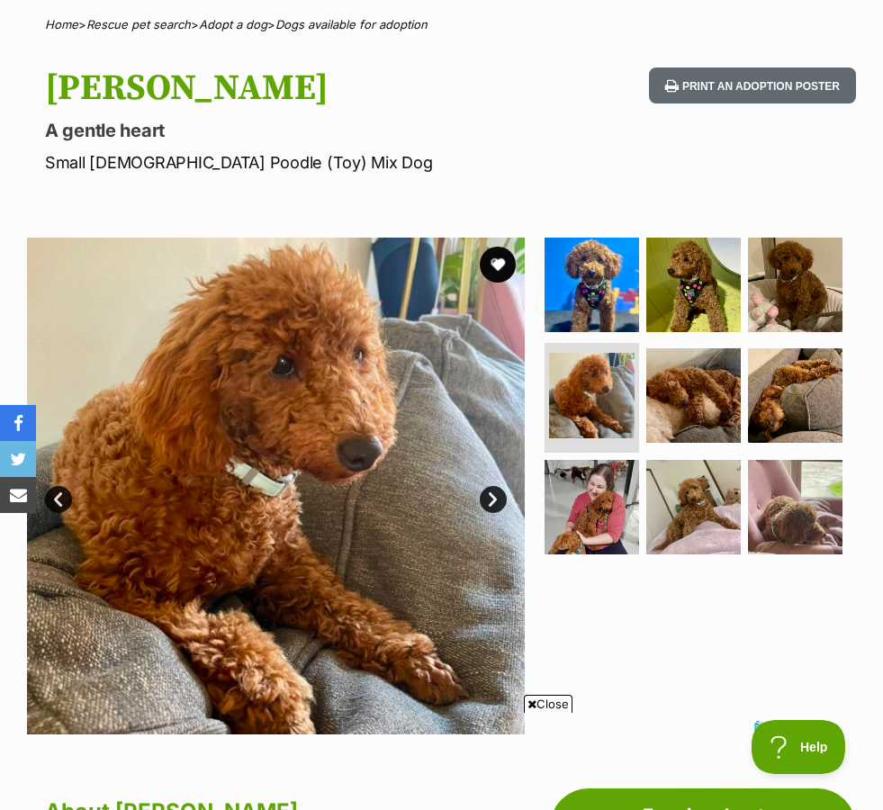
click at [689, 406] on img at bounding box center [693, 395] width 94 height 94
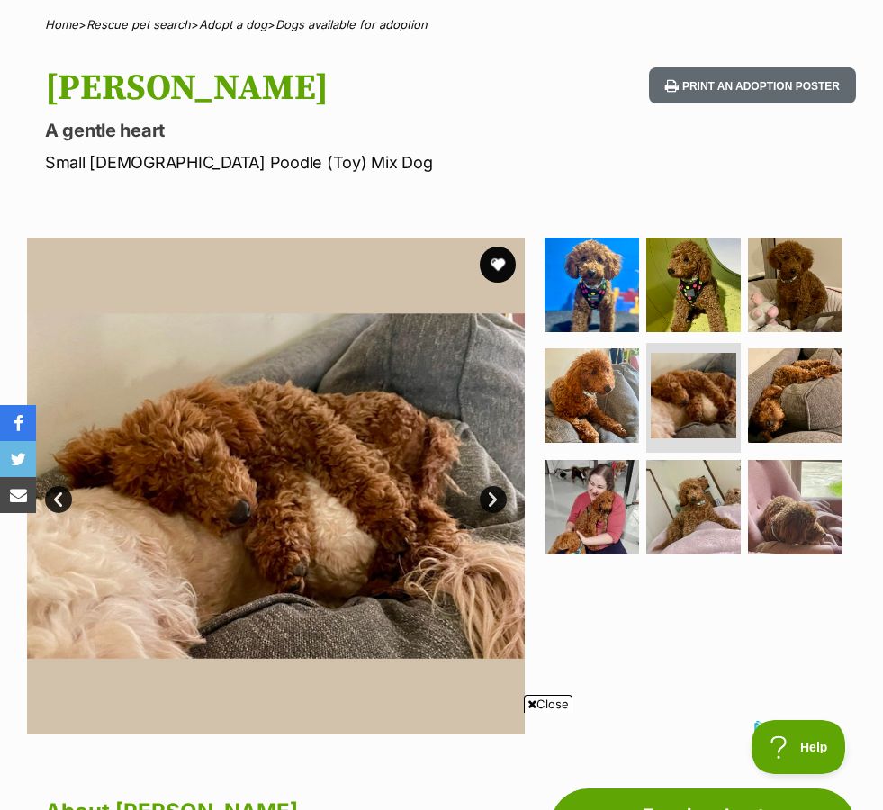
click at [778, 411] on img at bounding box center [795, 395] width 94 height 94
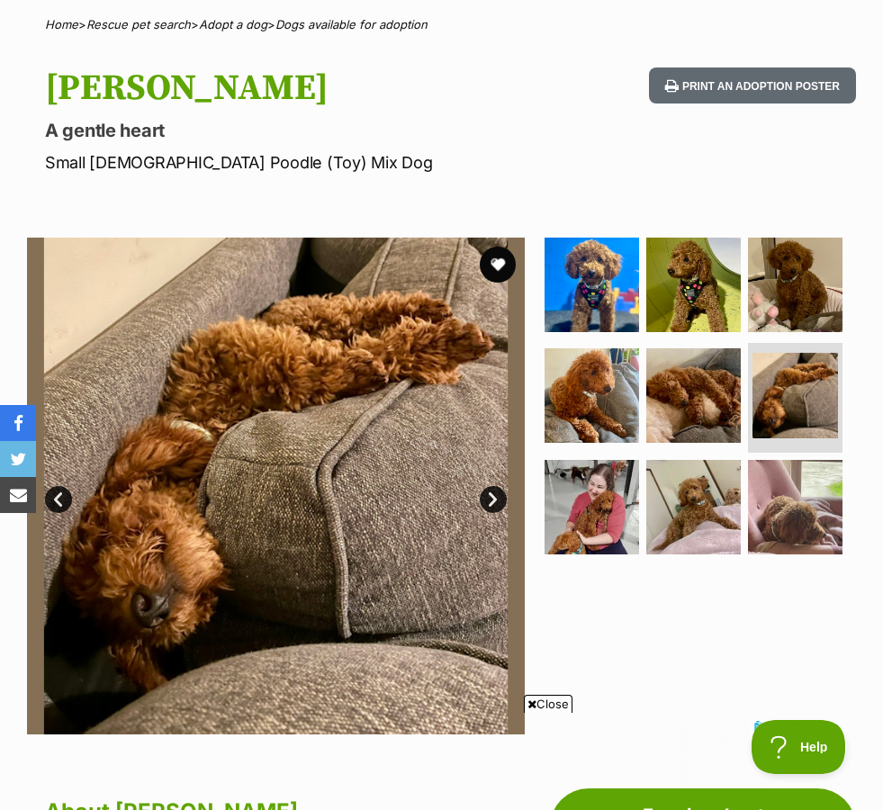
click at [600, 514] on img at bounding box center [591, 507] width 94 height 94
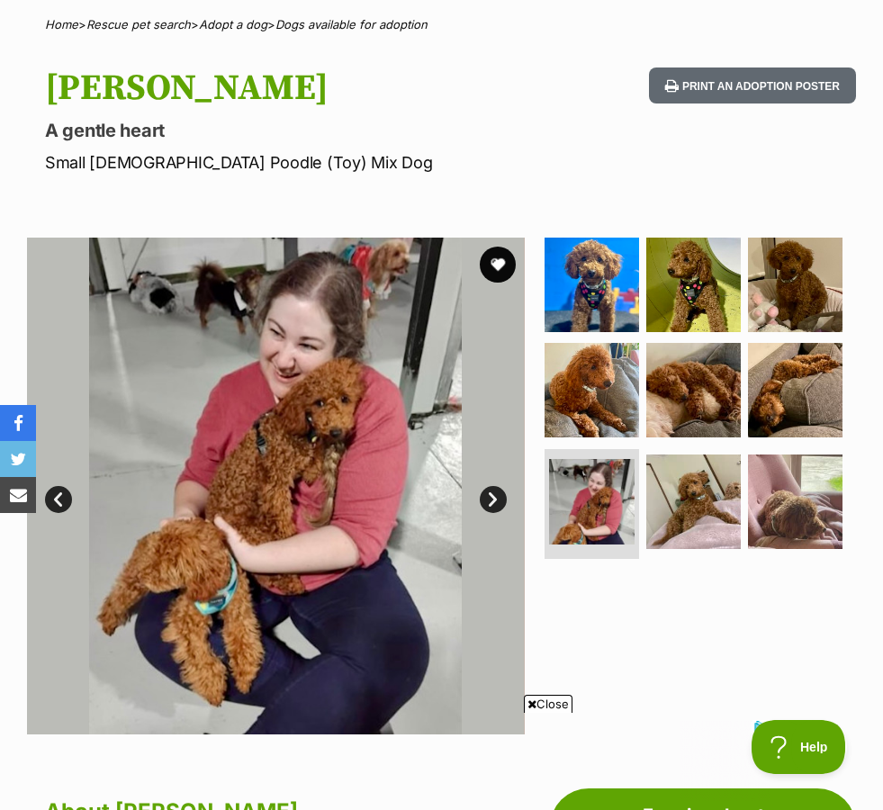
click at [682, 518] on img at bounding box center [693, 501] width 94 height 94
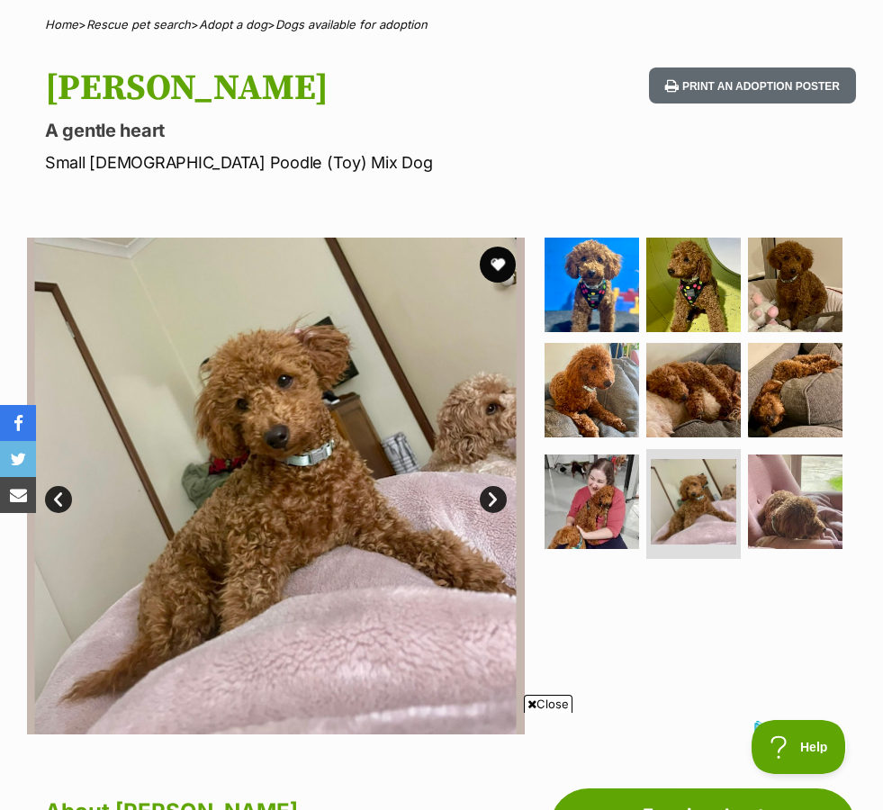
click at [795, 495] on img at bounding box center [795, 501] width 94 height 94
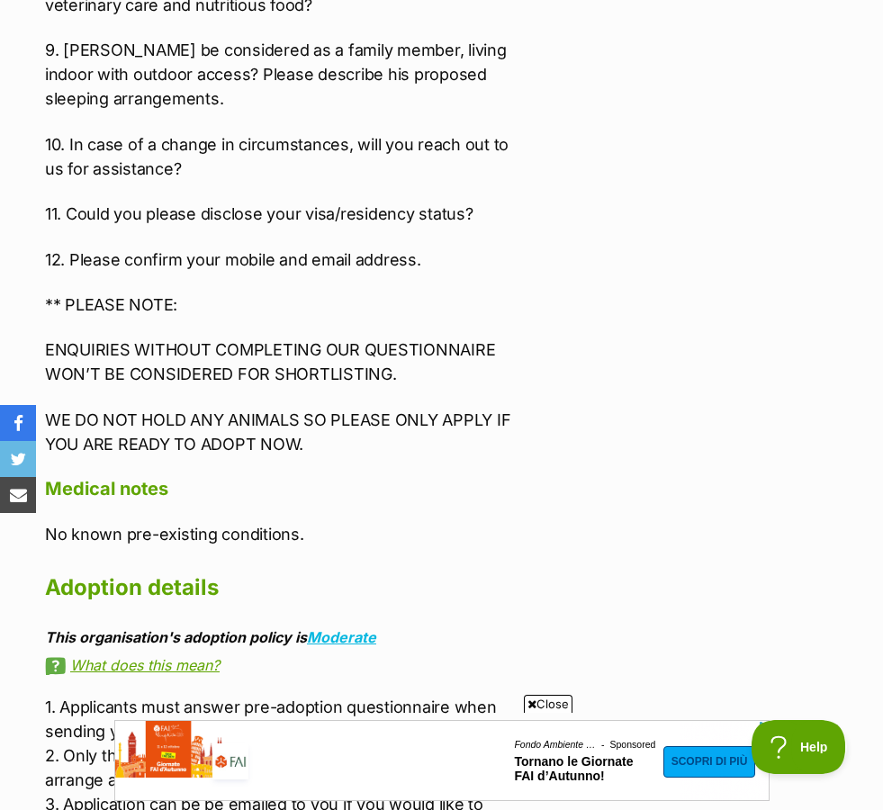
scroll to position [2874, 0]
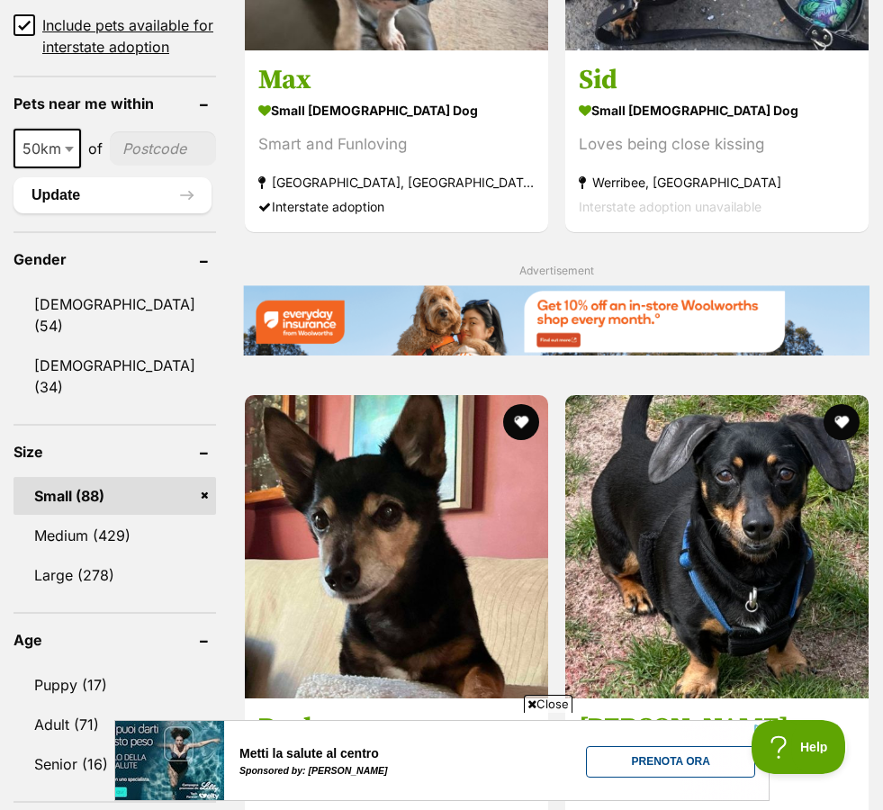
scroll to position [1402, 0]
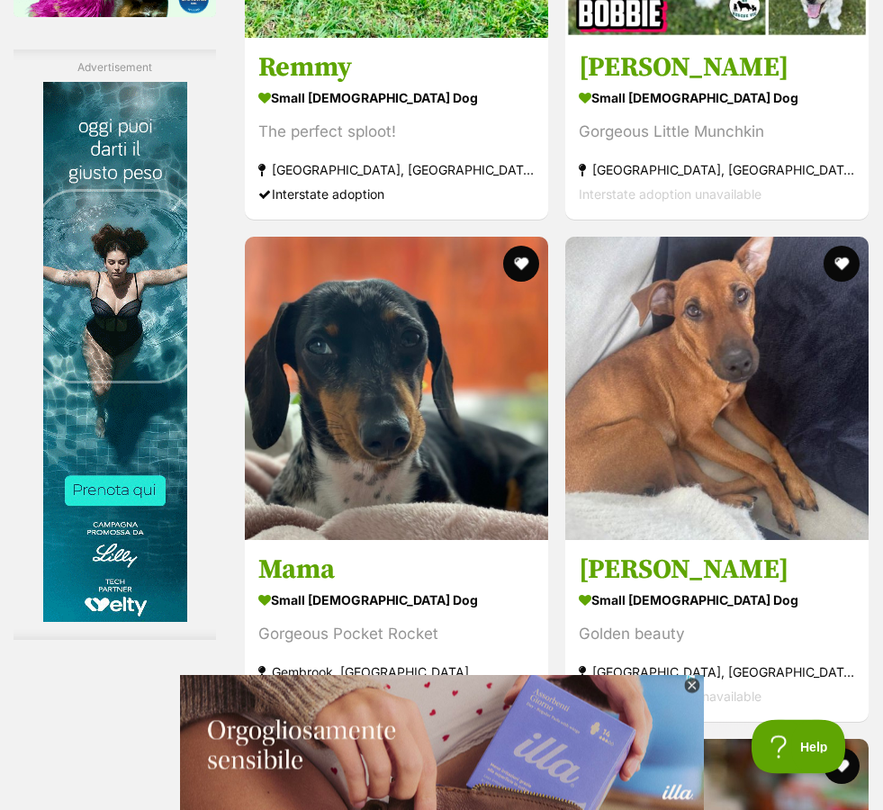
scroll to position [3339, 0]
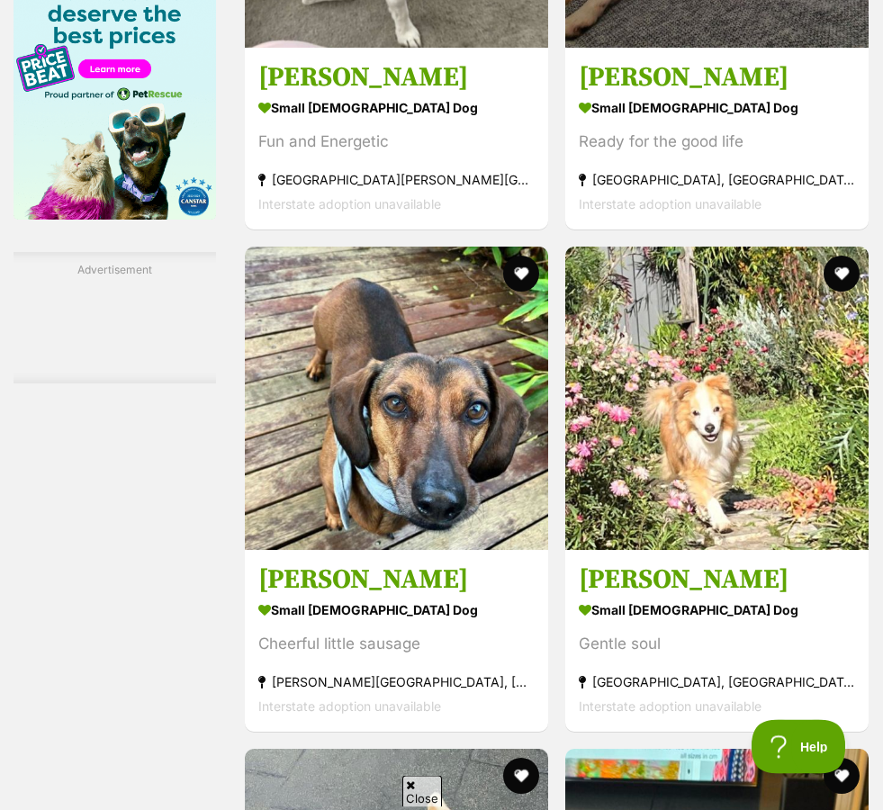
scroll to position [3089, 0]
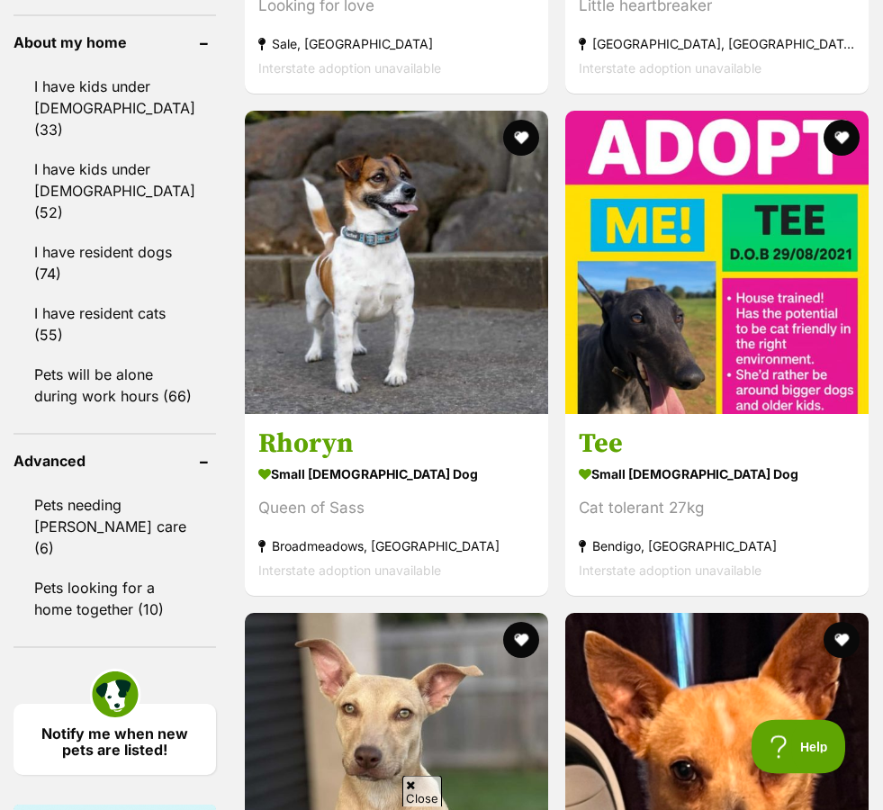
scroll to position [2221, 0]
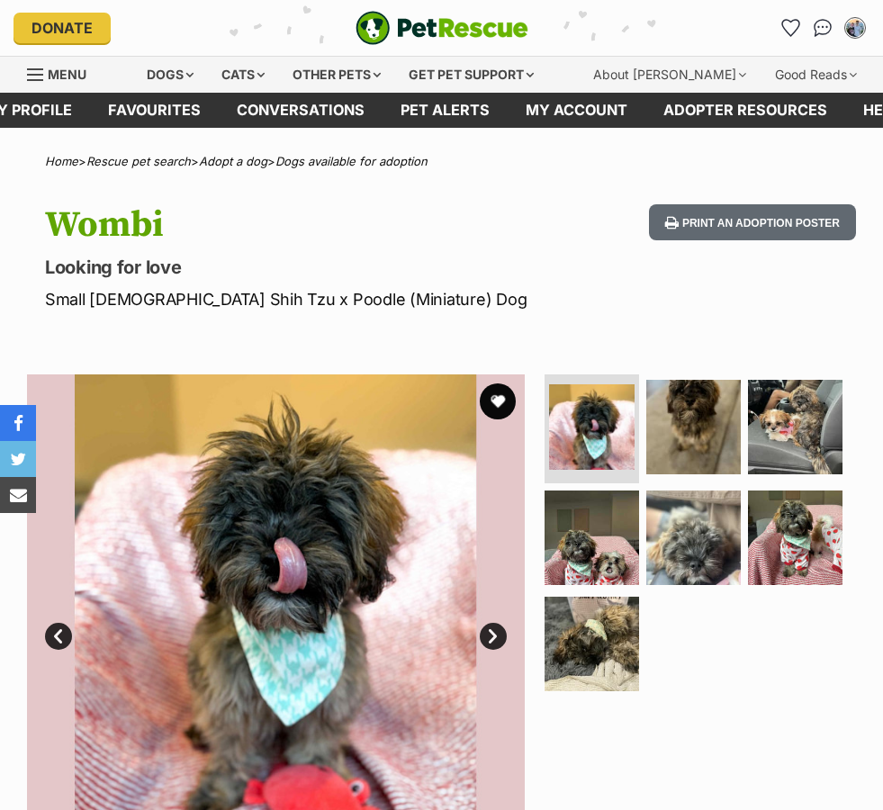
click at [795, 436] on img at bounding box center [795, 427] width 94 height 94
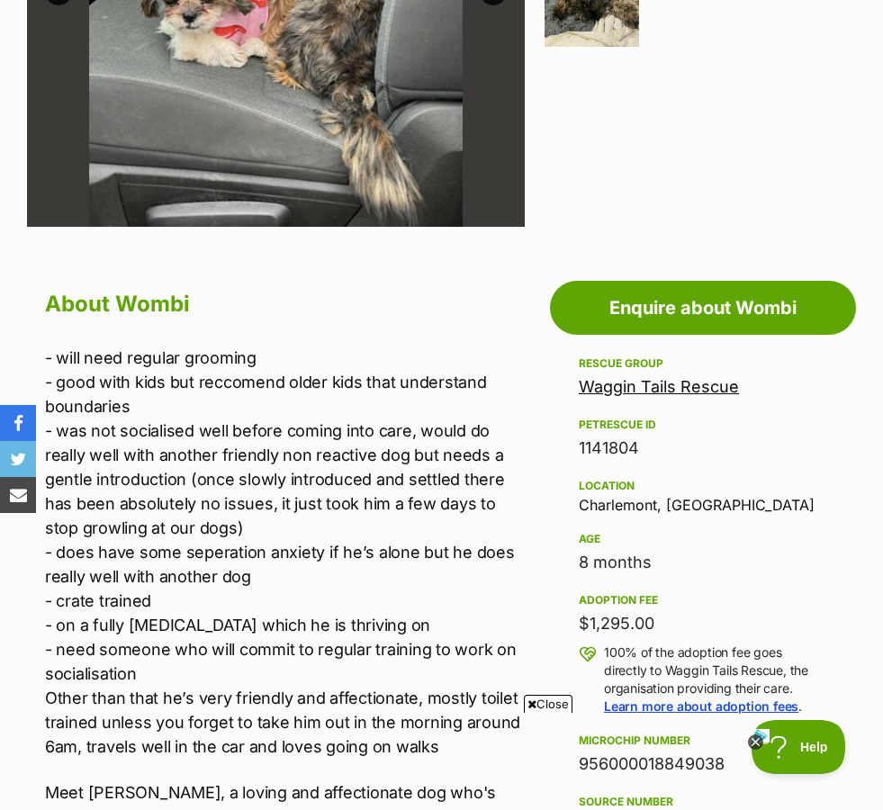
click at [697, 310] on link "Enquire about Wombi" at bounding box center [703, 308] width 306 height 54
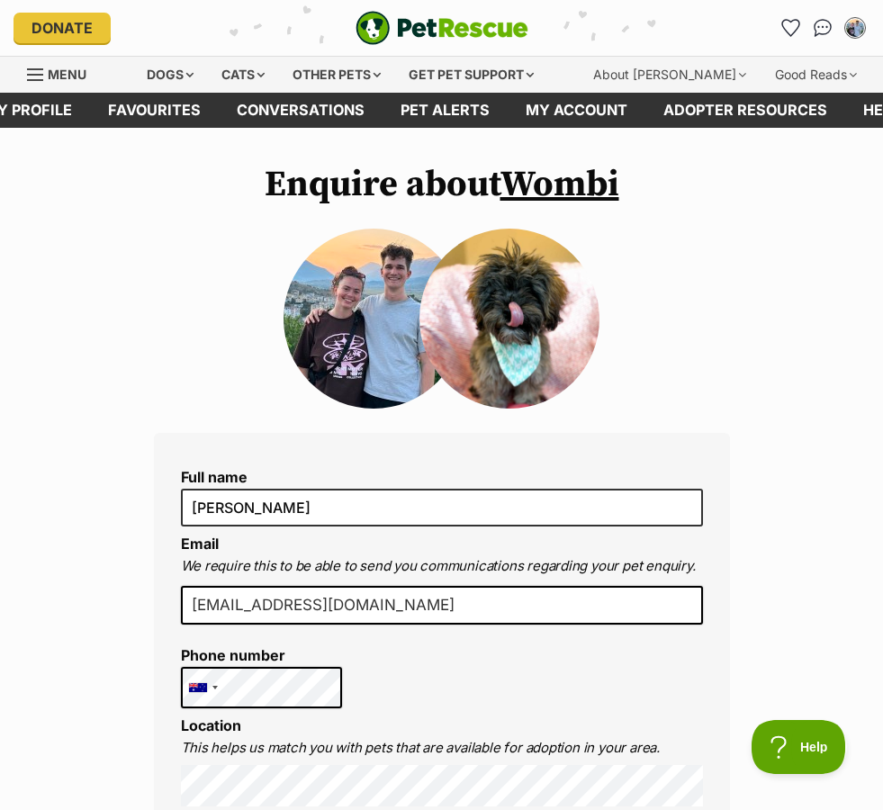
click at [358, 337] on img at bounding box center [373, 319] width 180 height 180
click at [52, 111] on link "My profile" at bounding box center [28, 110] width 124 height 35
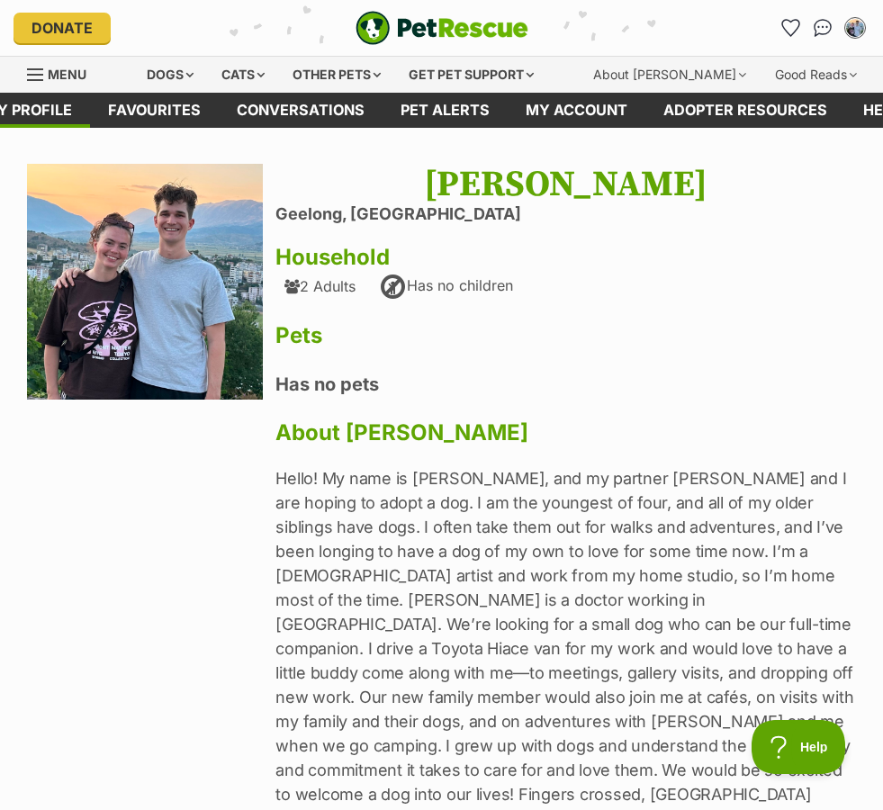
click at [432, 101] on link "Pet alerts" at bounding box center [444, 110] width 125 height 35
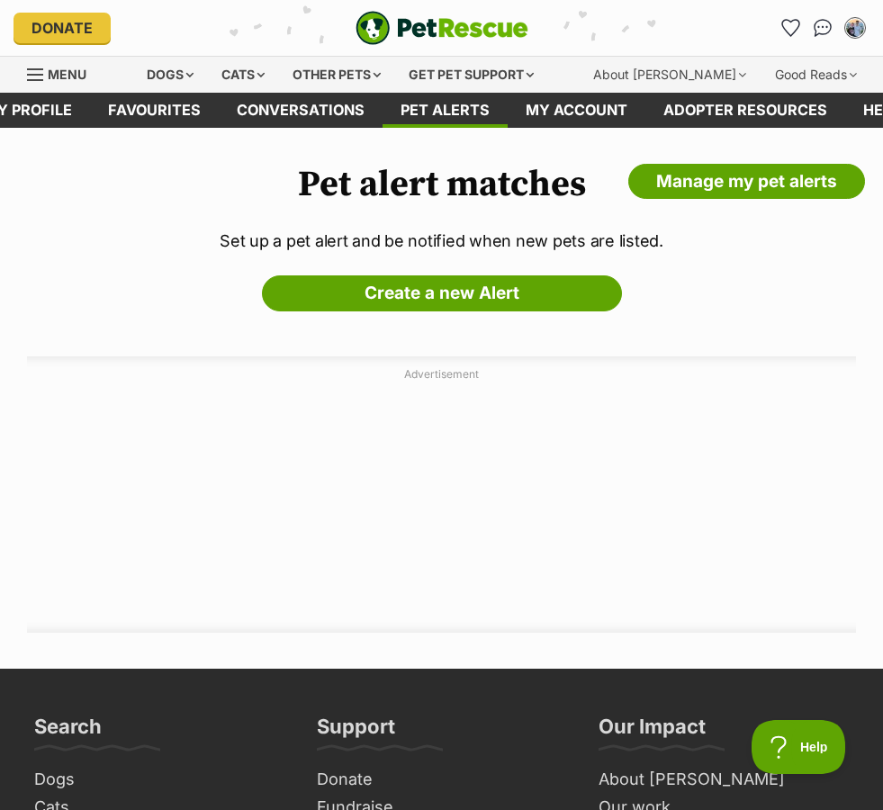
click at [192, 80] on div "Dogs" at bounding box center [170, 75] width 72 height 36
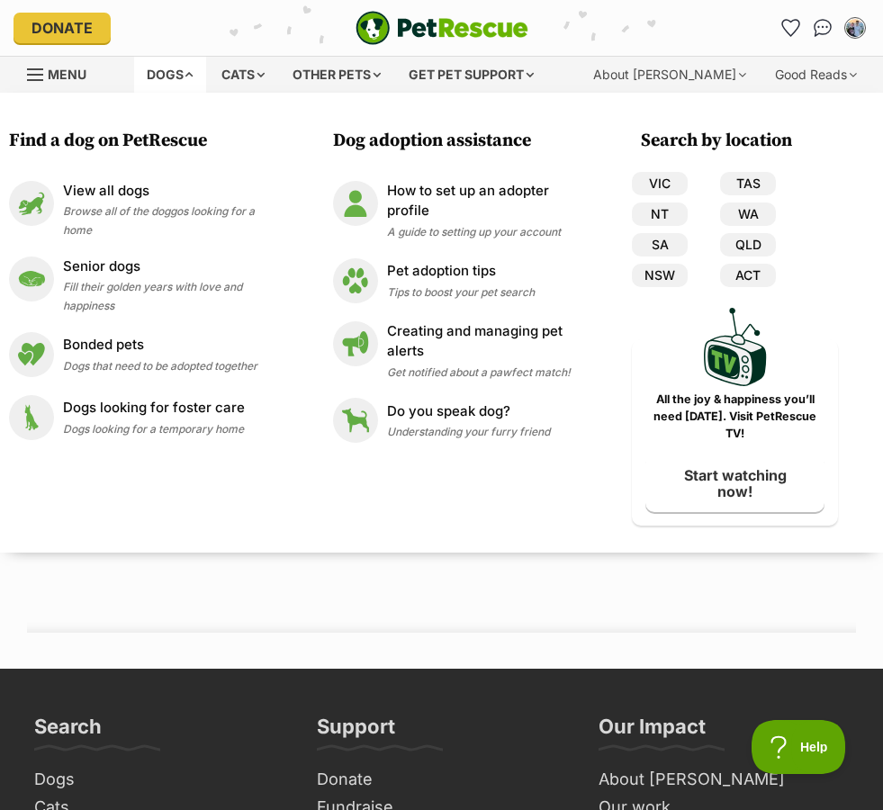
click at [640, 175] on link "VIC" at bounding box center [660, 183] width 56 height 23
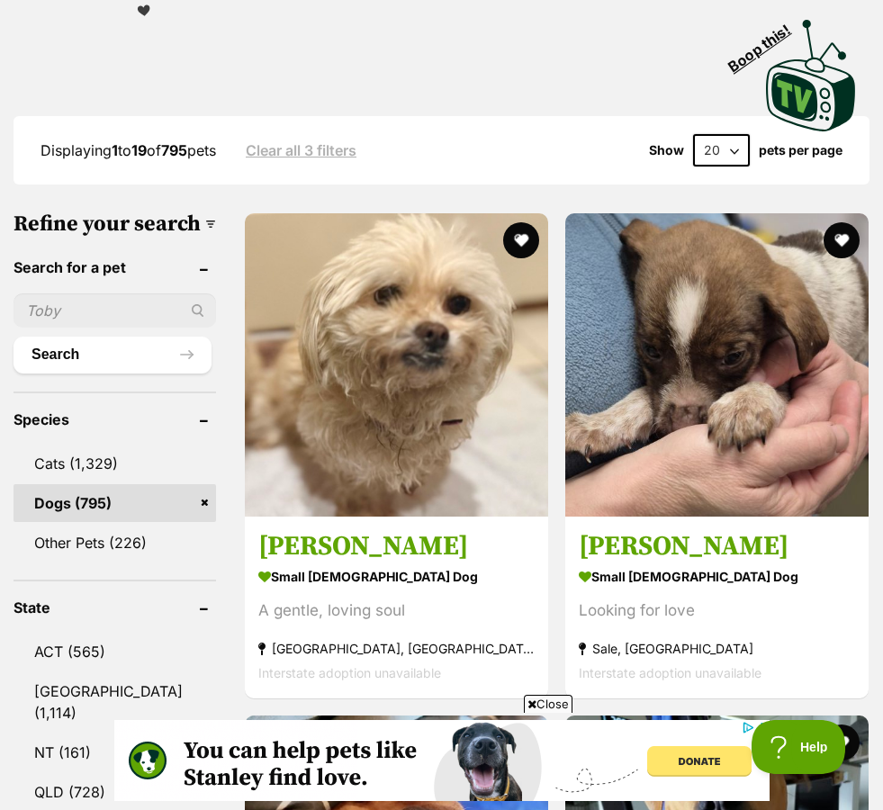
scroll to position [460, 0]
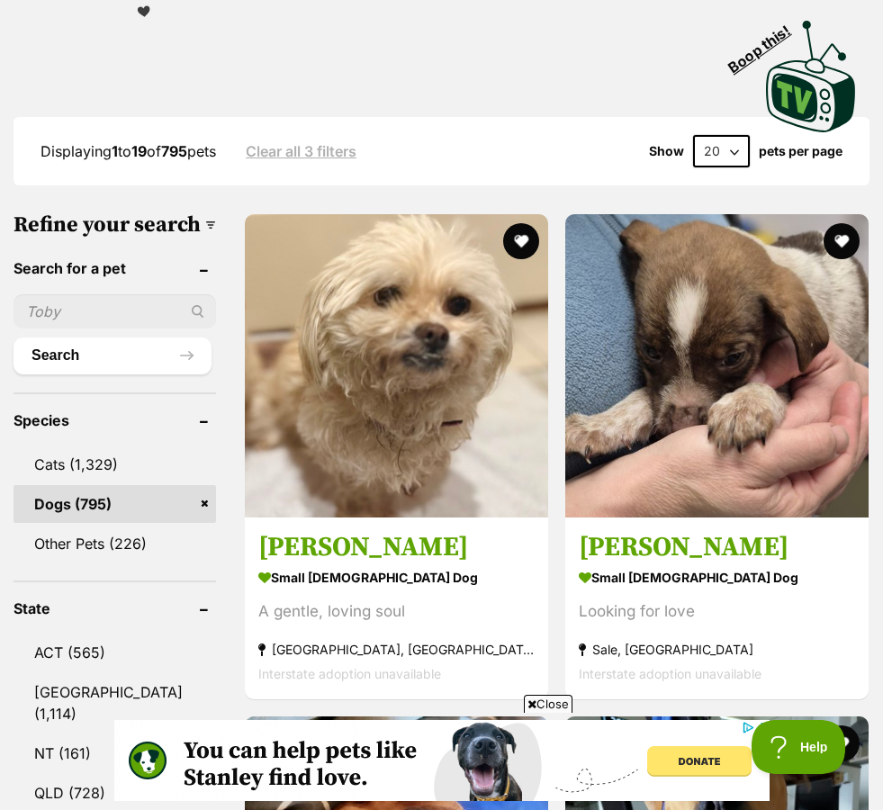
click at [64, 294] on input "text" at bounding box center [114, 311] width 202 height 34
type input "Wombi"
click at [58, 337] on button "Search" at bounding box center [112, 355] width 198 height 36
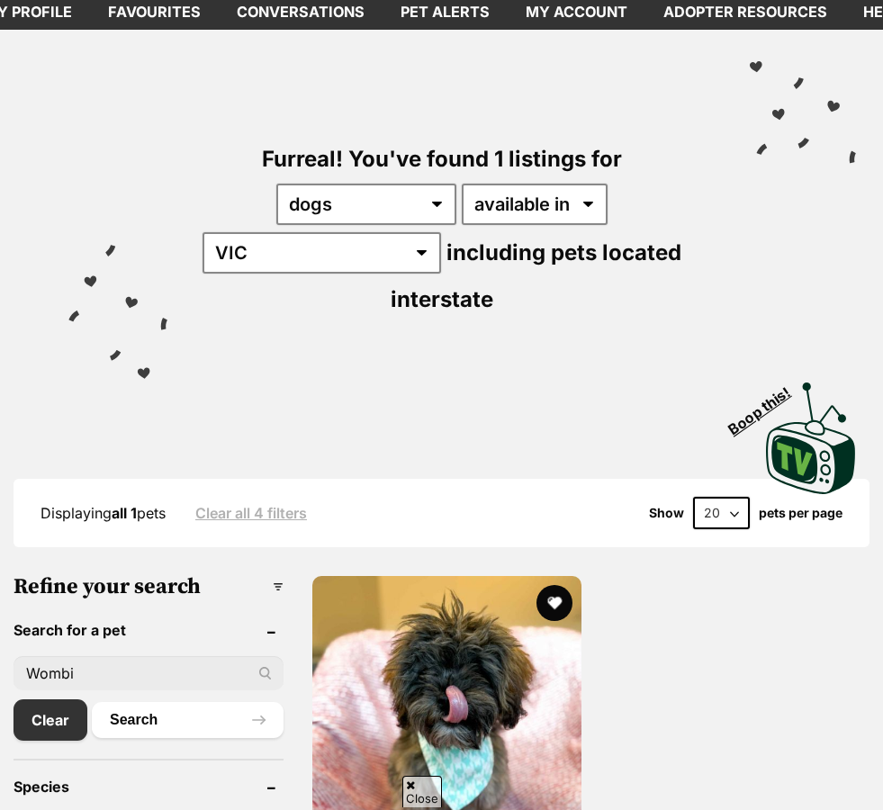
click at [559, 585] on button "favourite" at bounding box center [554, 603] width 36 height 36
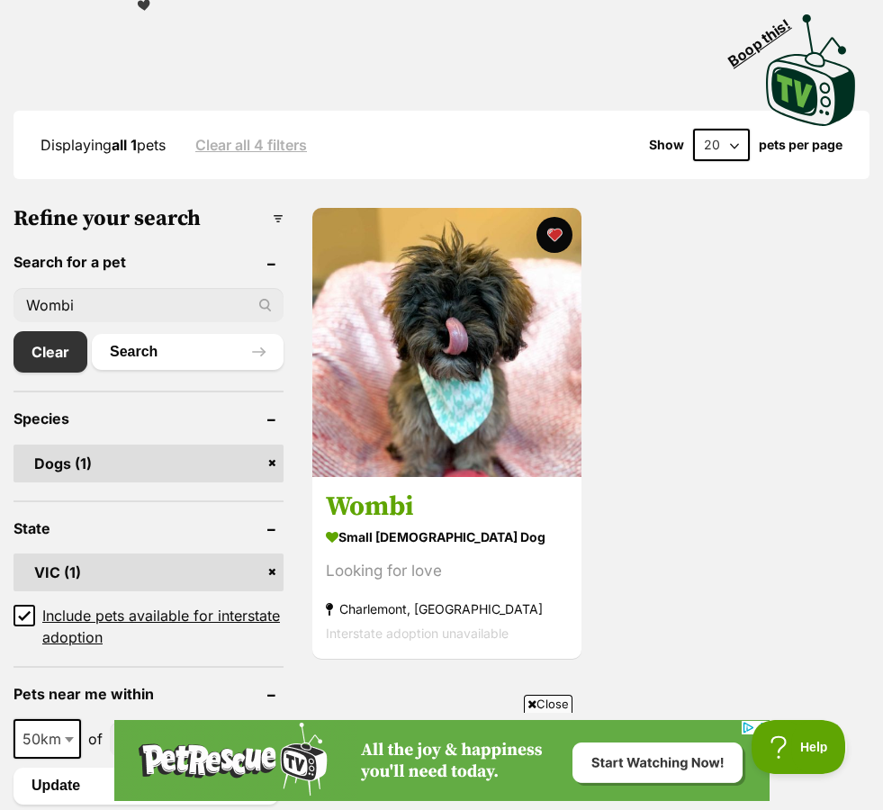
scroll to position [434, 0]
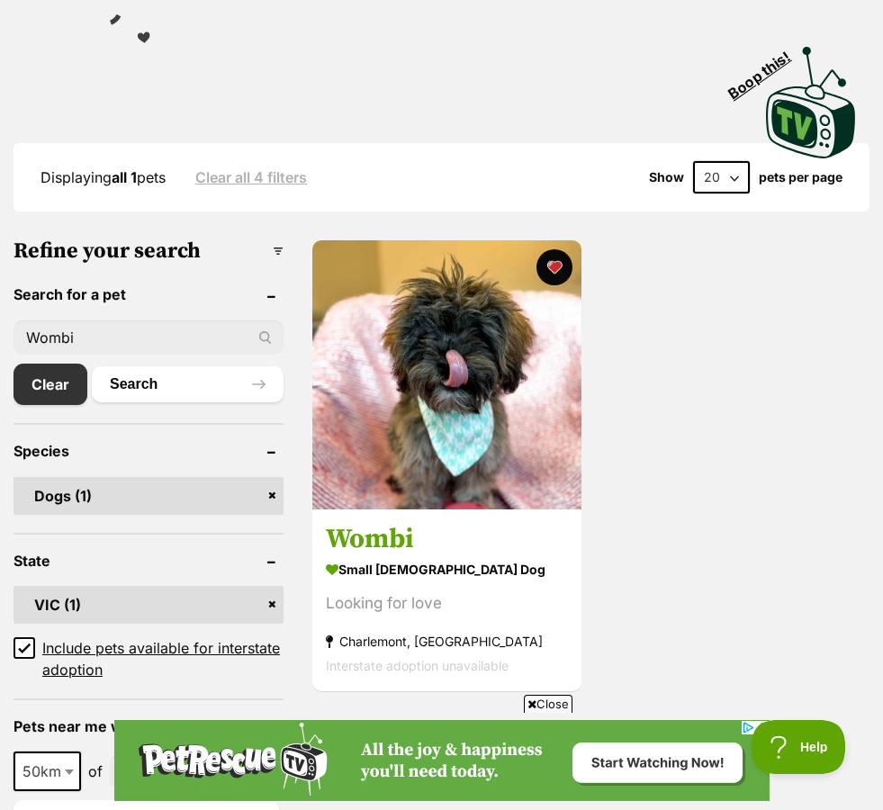
click at [390, 385] on img at bounding box center [446, 374] width 269 height 269
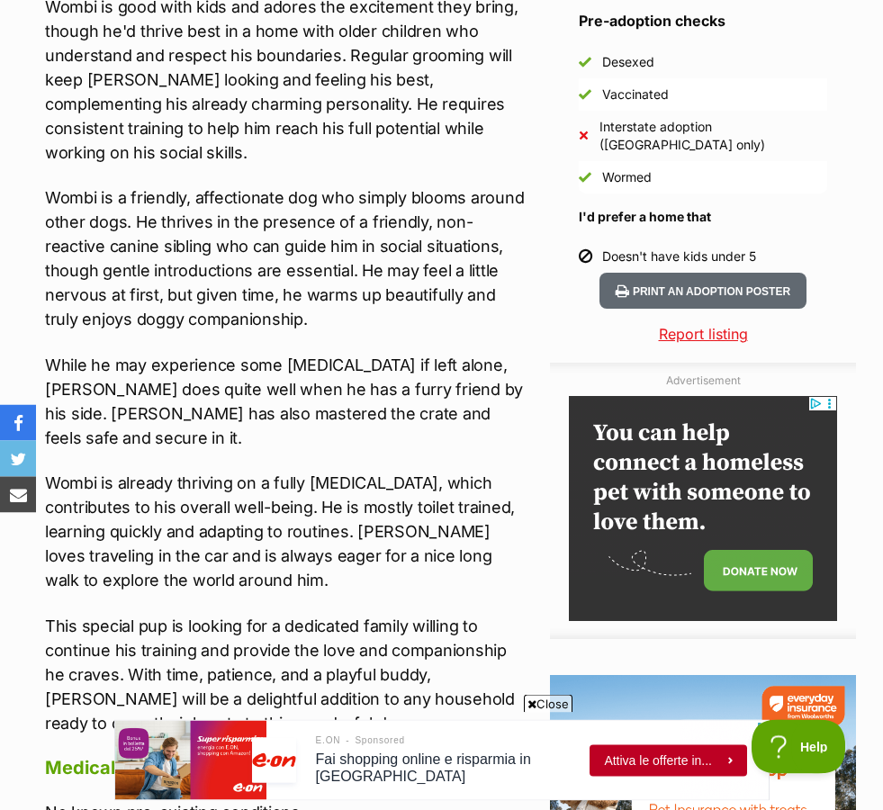
scroll to position [1452, 0]
